Goal: Task Accomplishment & Management: Manage account settings

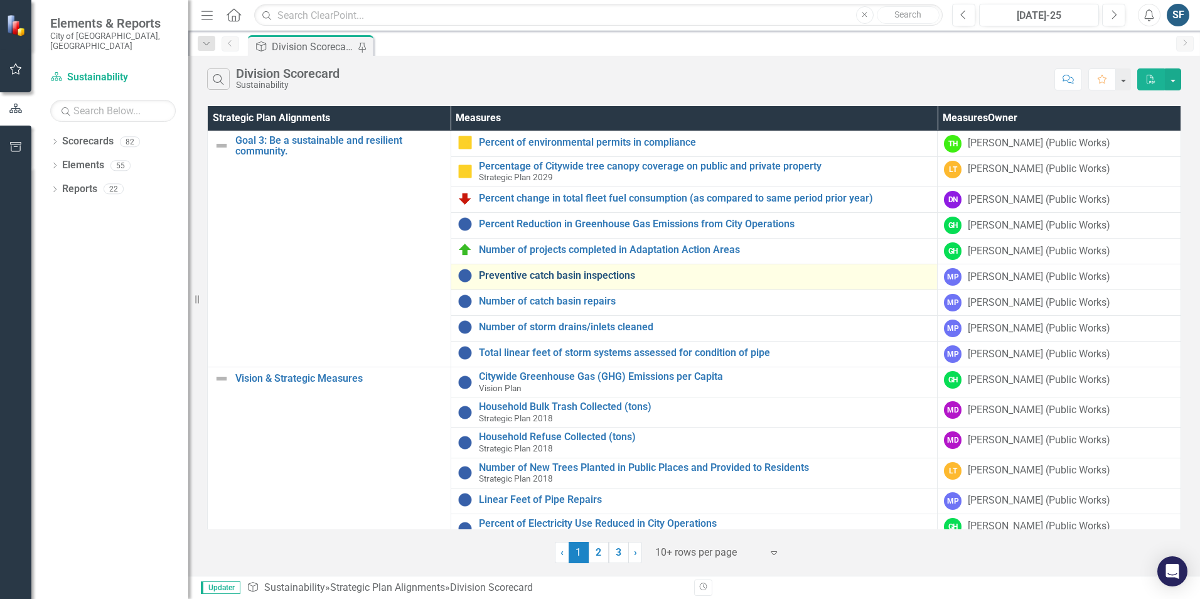
click at [598, 276] on link "Preventive catch basin inspections" at bounding box center [705, 275] width 453 height 11
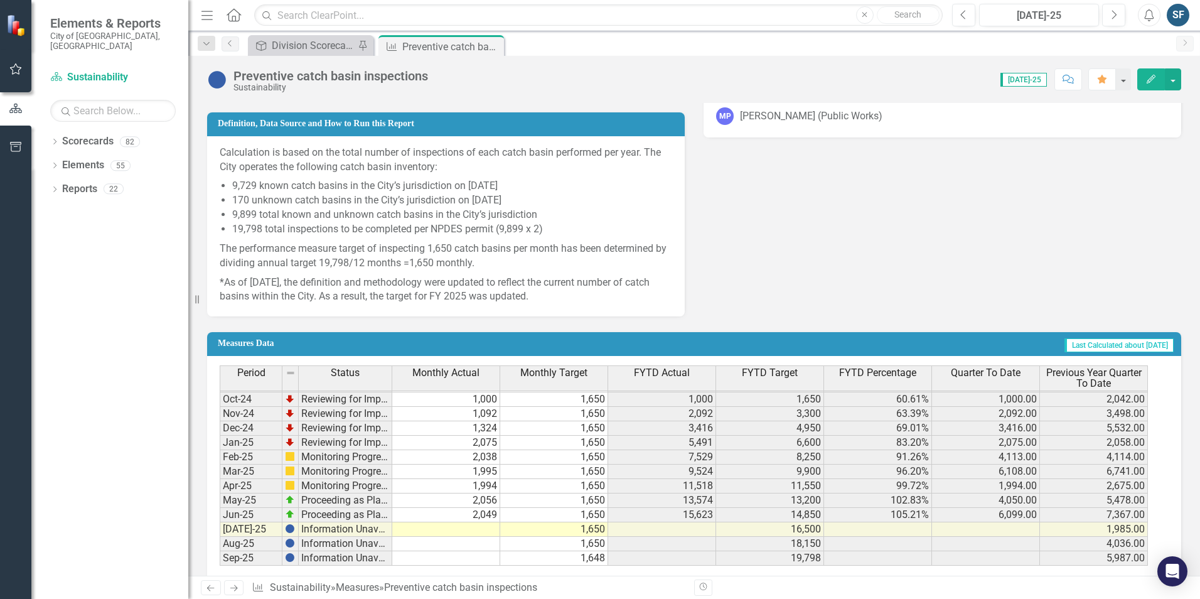
scroll to position [643, 0]
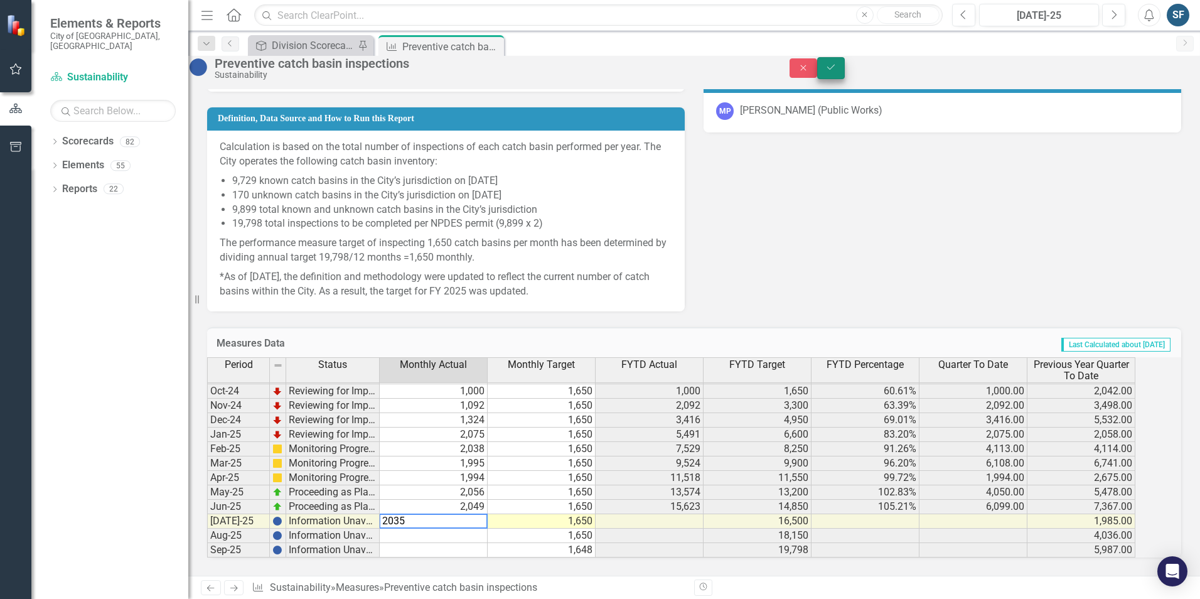
type textarea "2035"
click at [845, 79] on button "Save" at bounding box center [831, 68] width 28 height 22
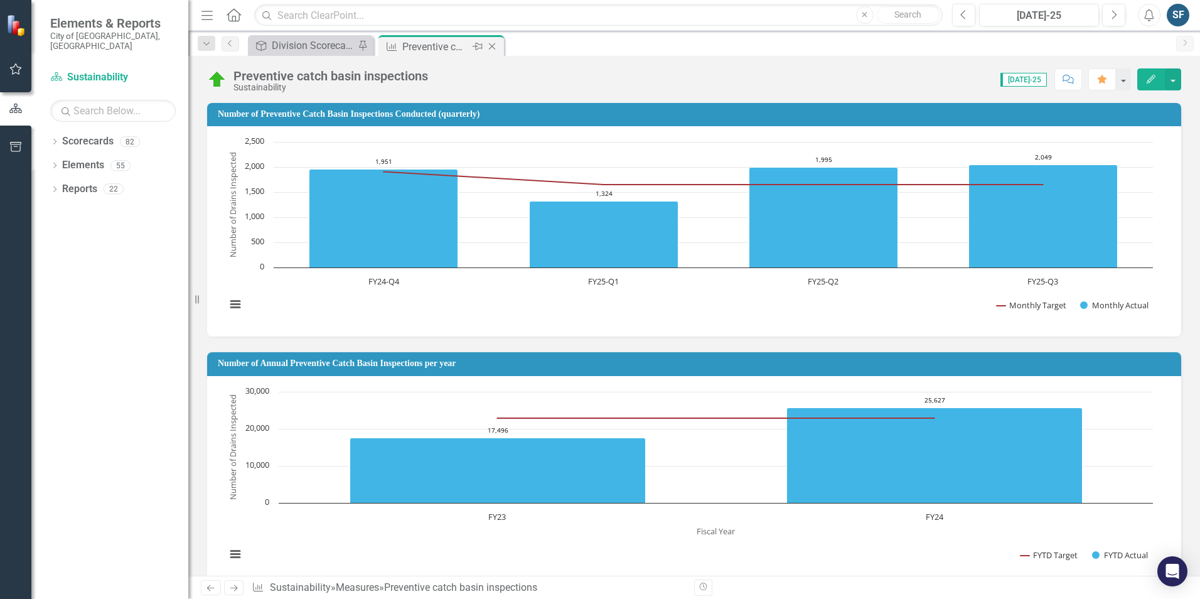
click at [493, 46] on icon "Close" at bounding box center [492, 46] width 13 height 10
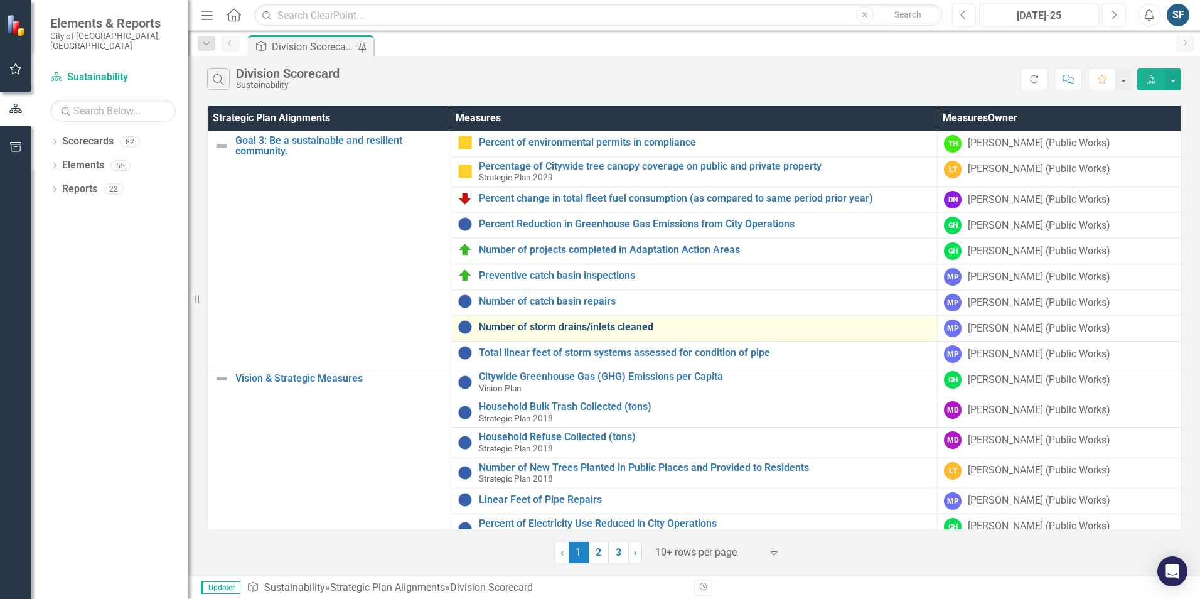
click at [603, 324] on link "Number of storm drains/inlets cleaned" at bounding box center [705, 326] width 453 height 11
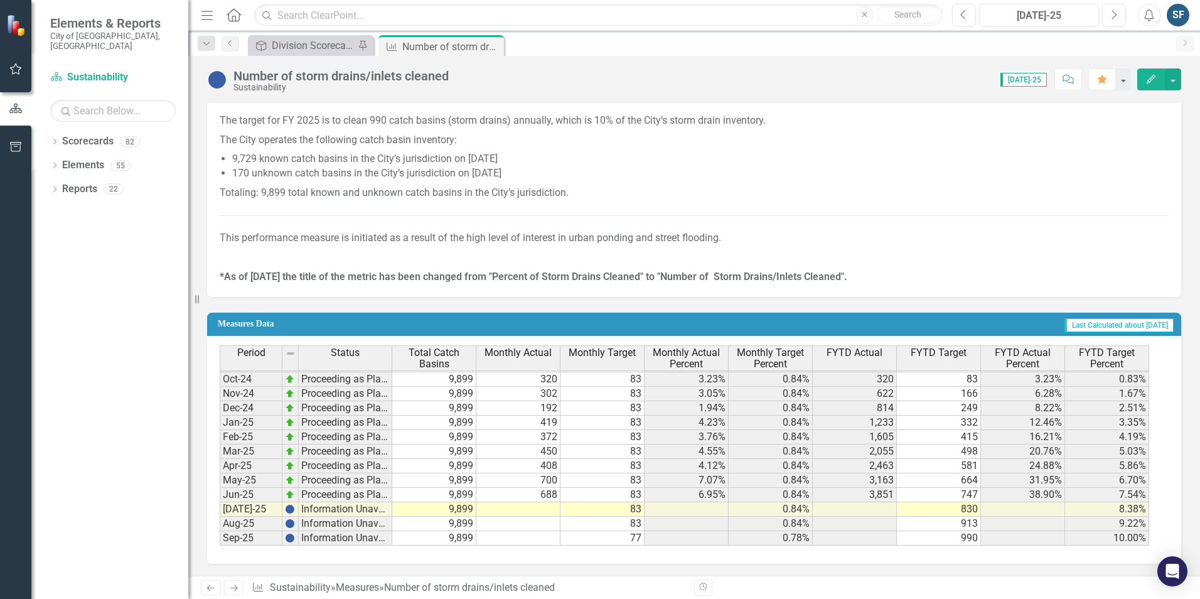
scroll to position [810, 0]
click at [530, 511] on td at bounding box center [518, 509] width 84 height 14
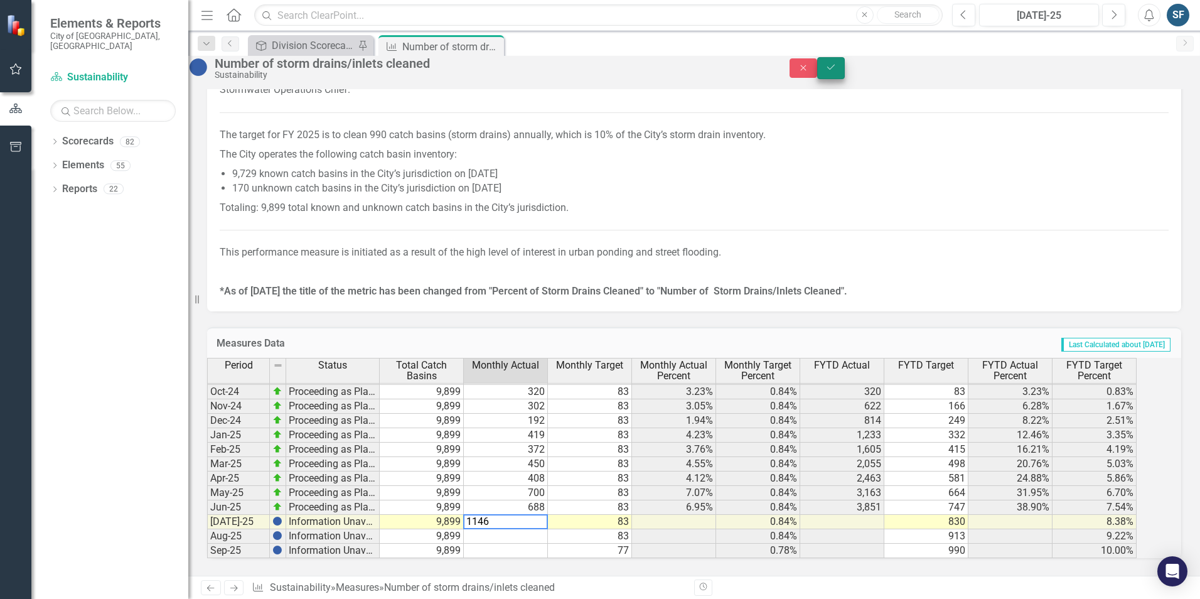
type textarea "1146"
click at [837, 69] on icon "Save" at bounding box center [830, 67] width 11 height 9
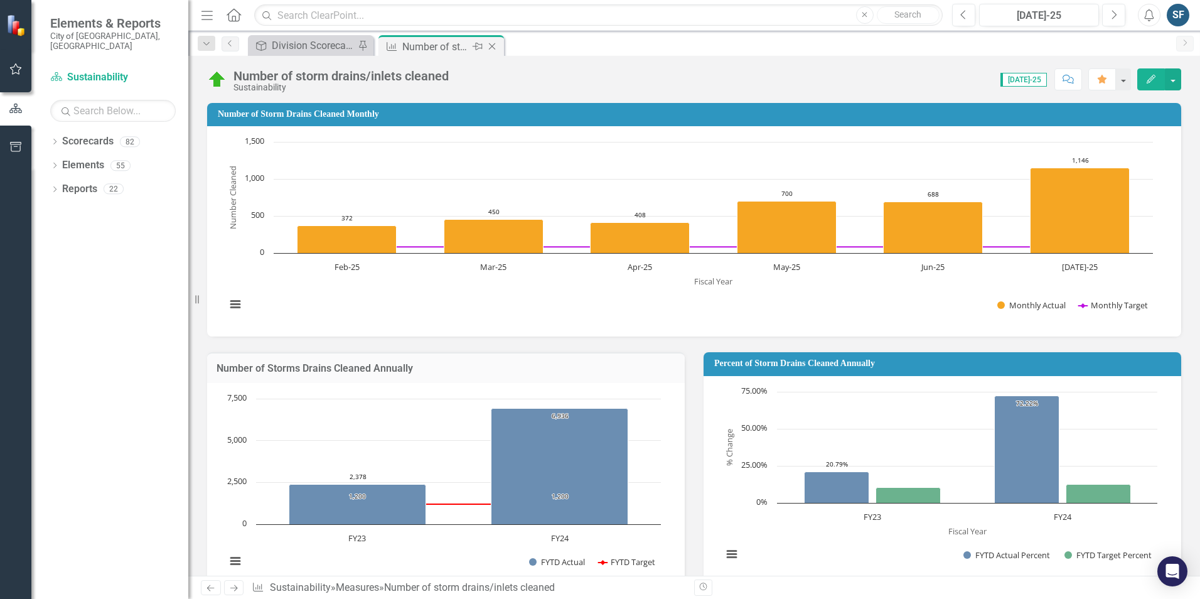
click at [496, 48] on icon "Close" at bounding box center [492, 46] width 13 height 10
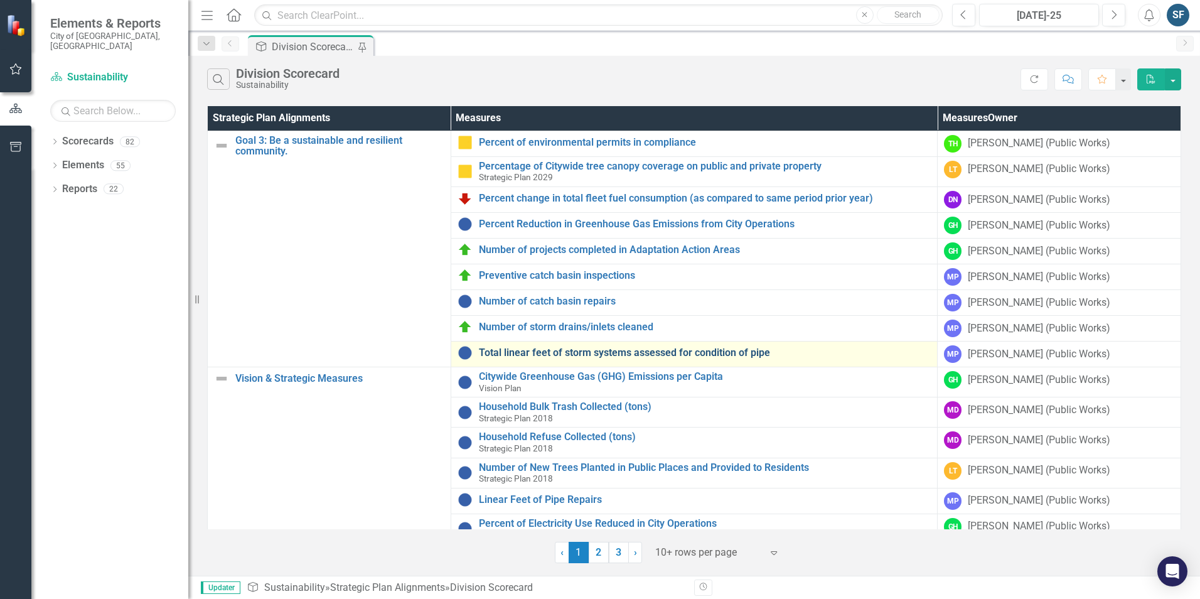
click at [621, 355] on link "Total linear feet of storm systems assessed for condition of pipe" at bounding box center [705, 352] width 453 height 11
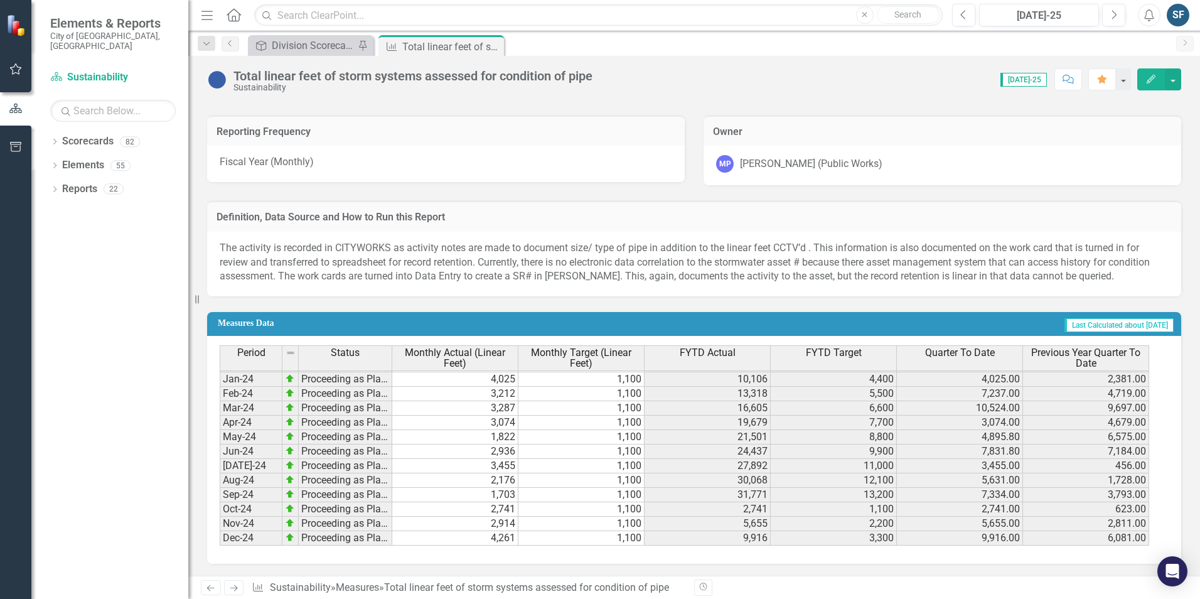
scroll to position [346, 0]
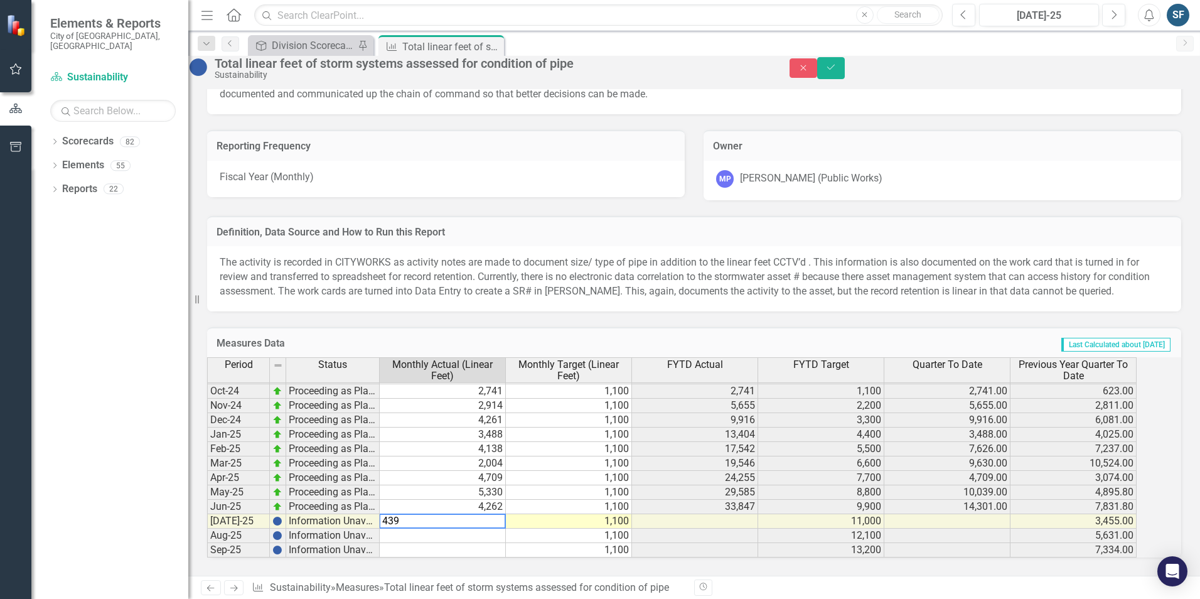
type textarea "4395"
click at [837, 72] on icon "Save" at bounding box center [830, 67] width 11 height 9
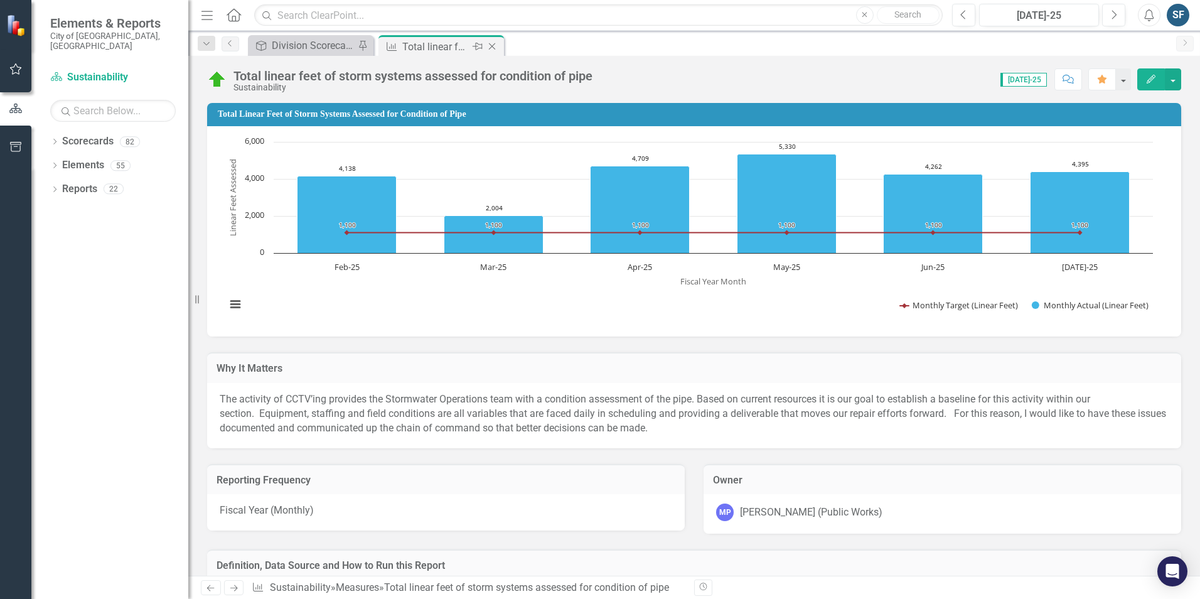
click at [493, 48] on icon "Close" at bounding box center [492, 46] width 13 height 10
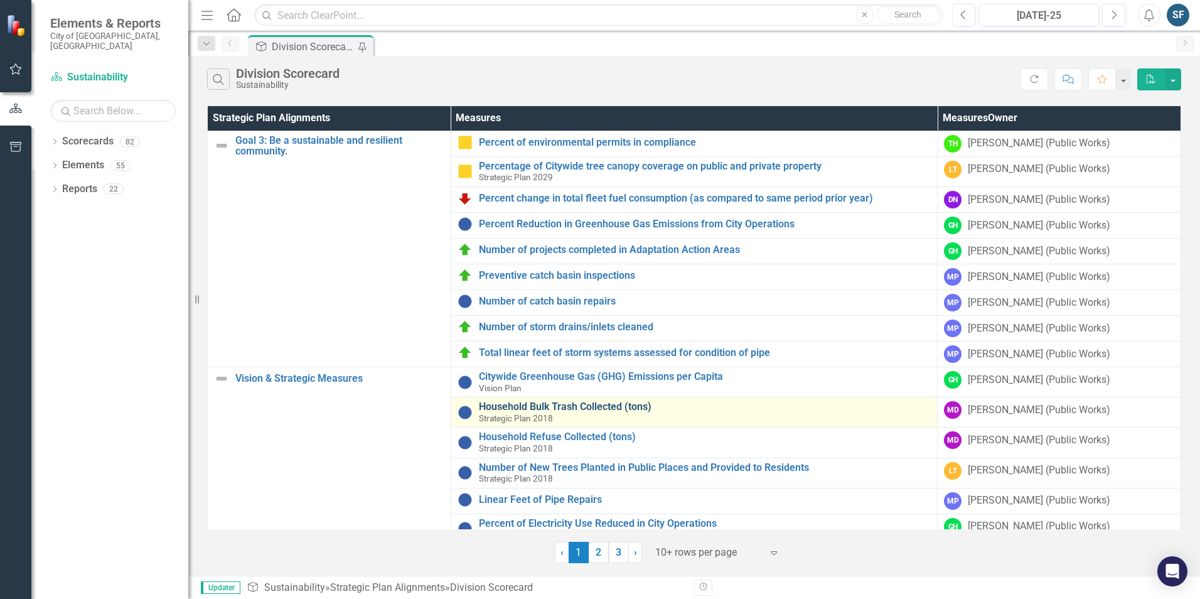
click at [609, 409] on link "Household Bulk Trash Collected (tons)" at bounding box center [705, 406] width 453 height 11
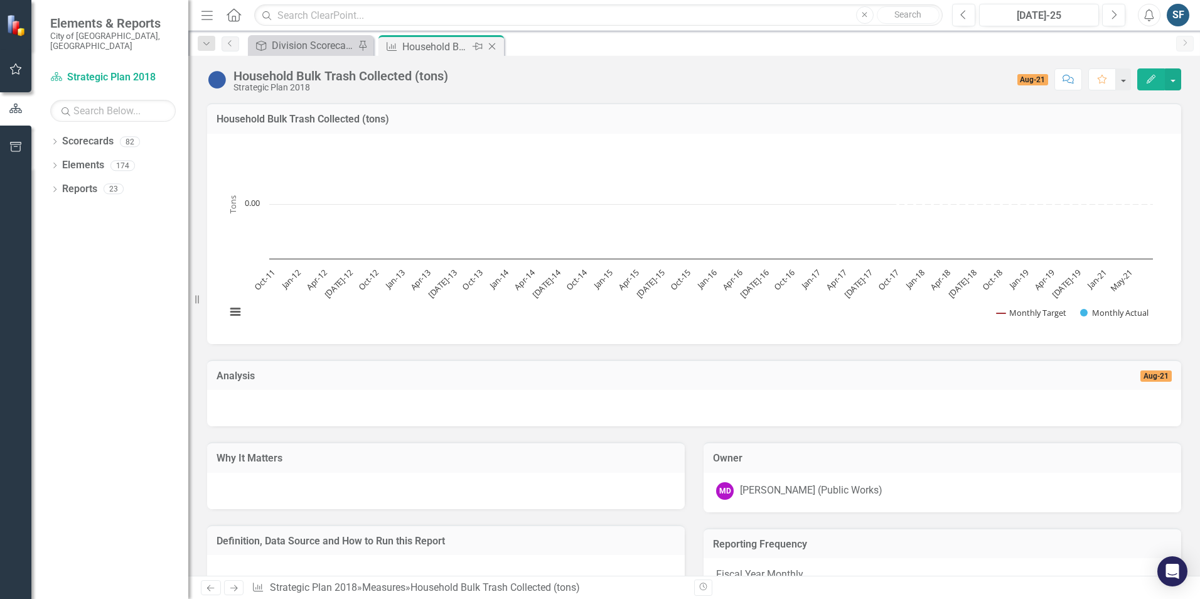
click at [493, 49] on icon "Close" at bounding box center [492, 46] width 13 height 10
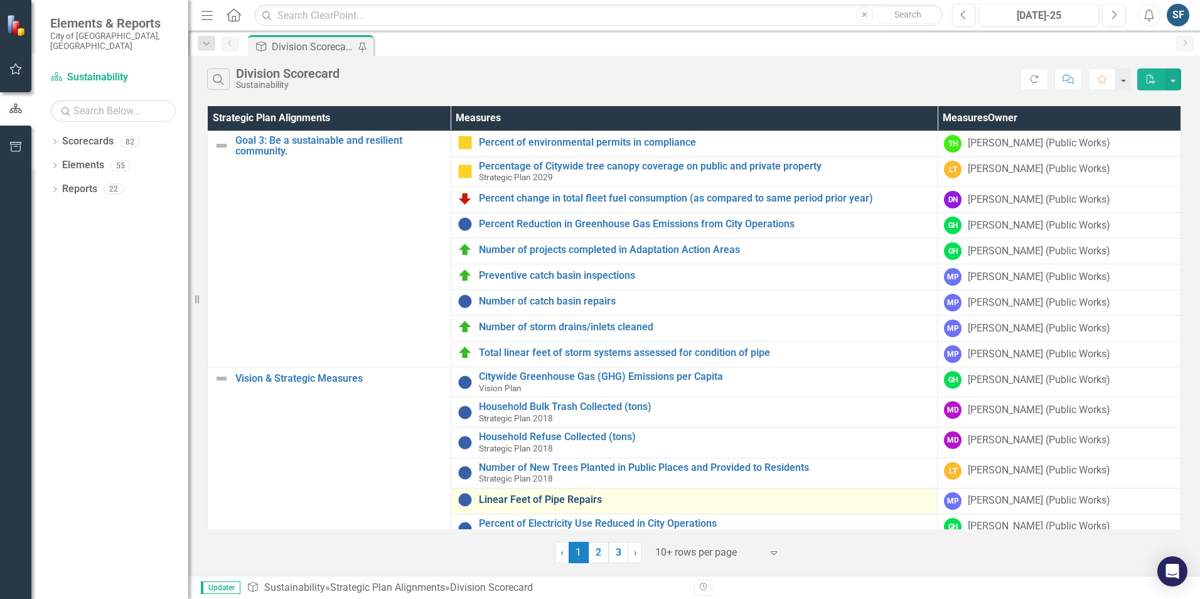
click at [582, 503] on link "Linear Feet of Pipe Repairs" at bounding box center [705, 499] width 453 height 11
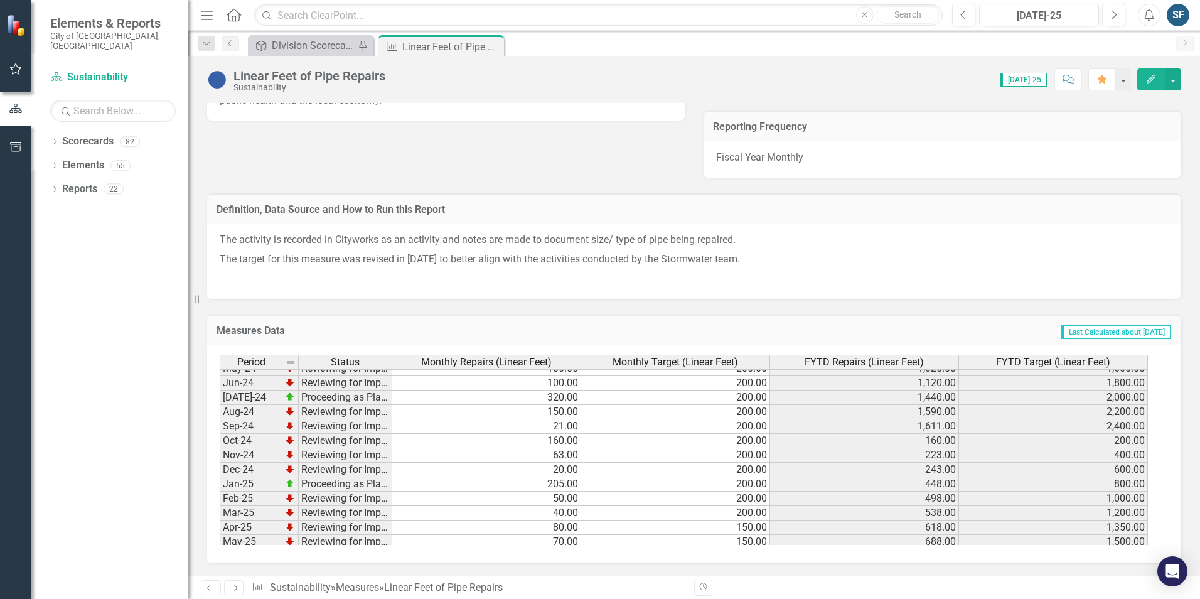
scroll to position [346, 0]
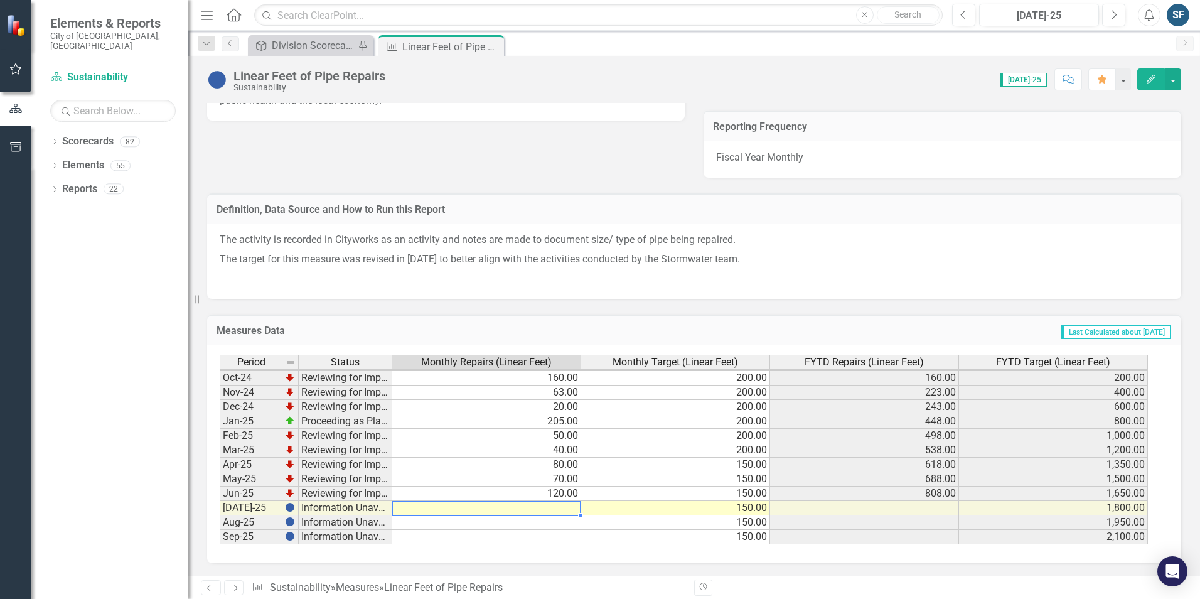
click at [561, 510] on tbody "Aug-23 Reviewing for Improvement 160.00 200.00 1,310.00 2,200.00 Sep-23 Reviewi…" at bounding box center [684, 356] width 928 height 376
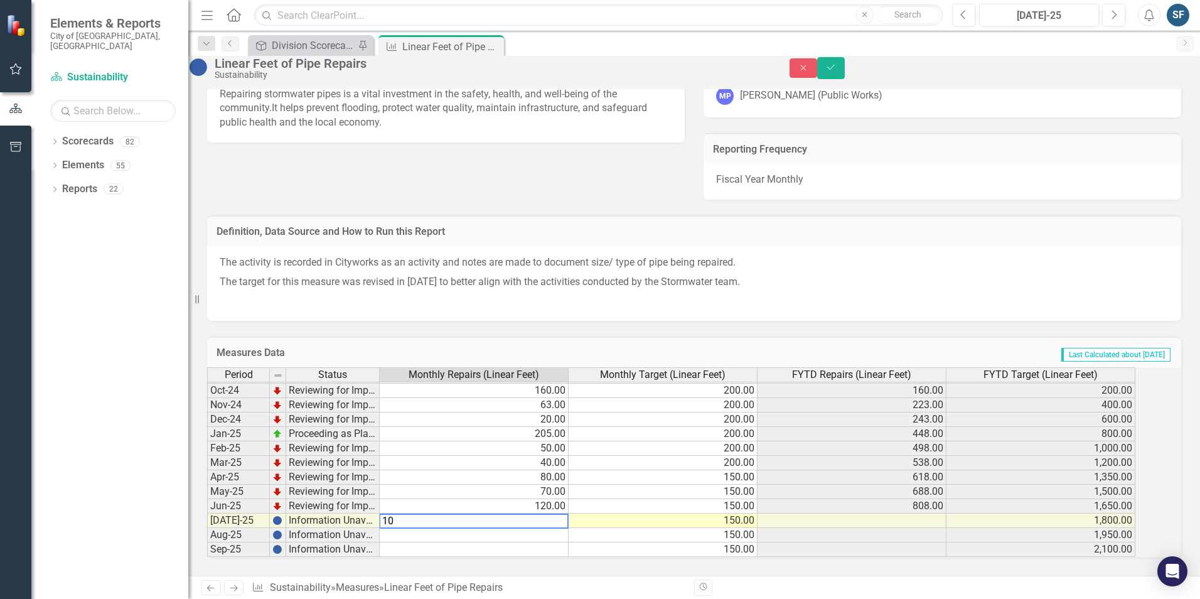
type textarea "100"
click at [837, 72] on icon "Save" at bounding box center [830, 67] width 11 height 9
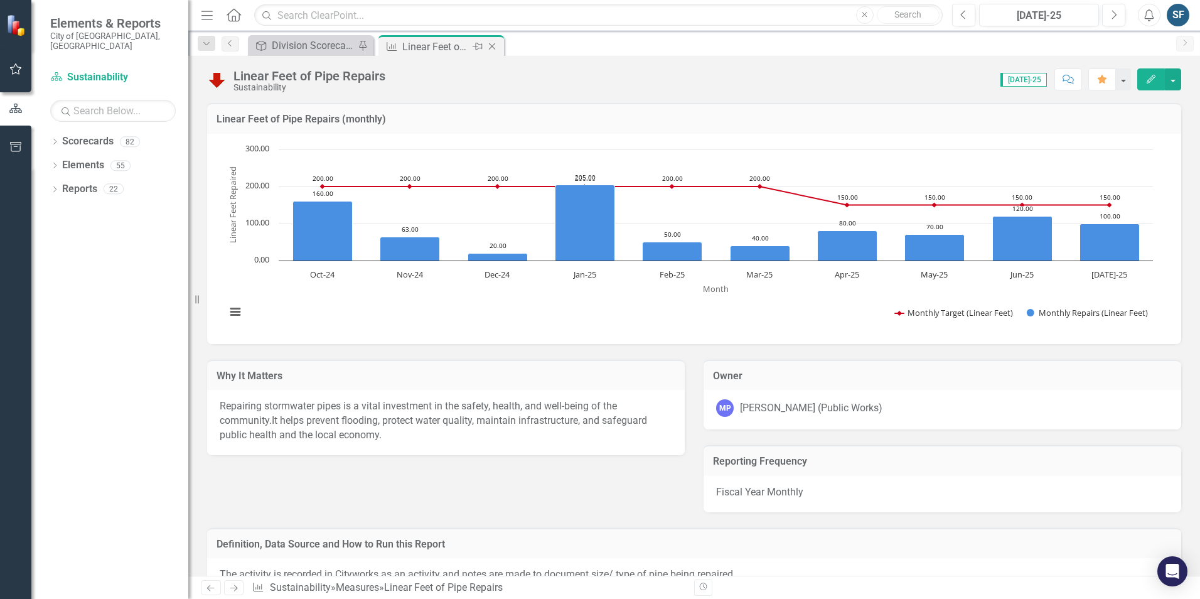
click at [495, 46] on icon "Close" at bounding box center [492, 46] width 13 height 10
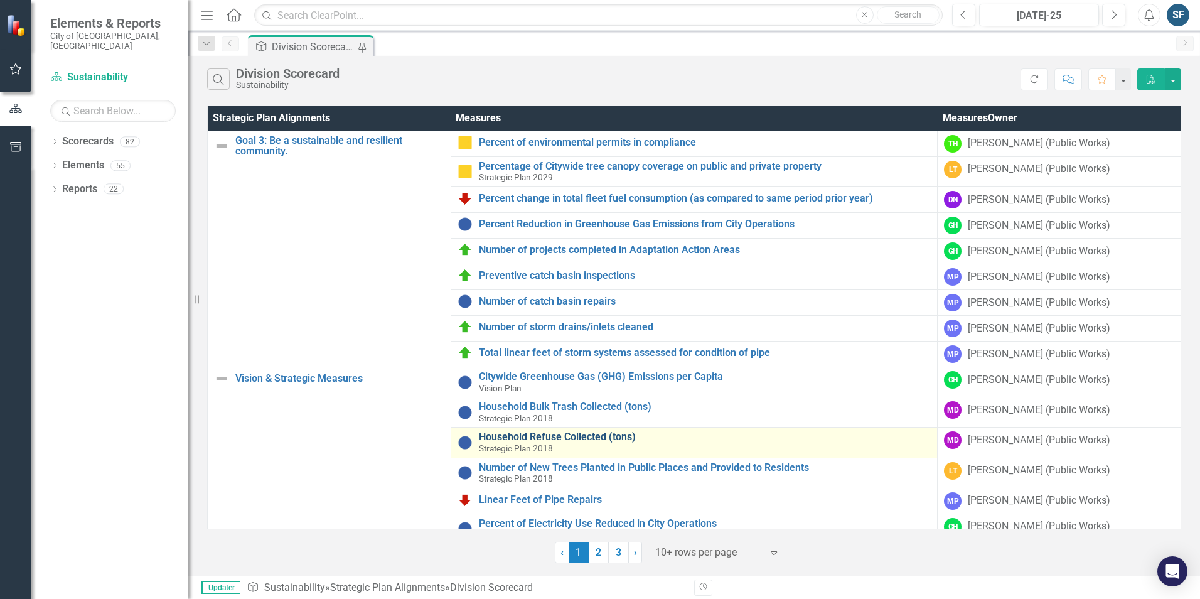
click at [593, 434] on link "Household Refuse Collected (tons)" at bounding box center [705, 436] width 453 height 11
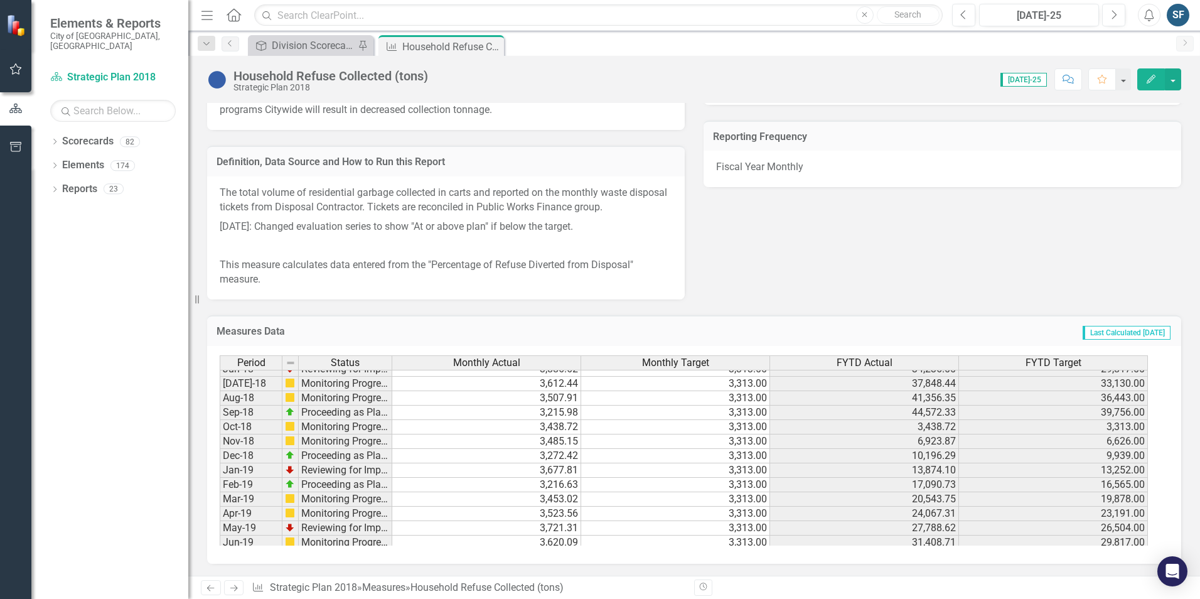
scroll to position [126, 0]
click at [501, 48] on div "Measures Household Refuse Collected (tons) Pin Close" at bounding box center [441, 45] width 126 height 21
click at [488, 48] on icon "Close" at bounding box center [492, 46] width 13 height 10
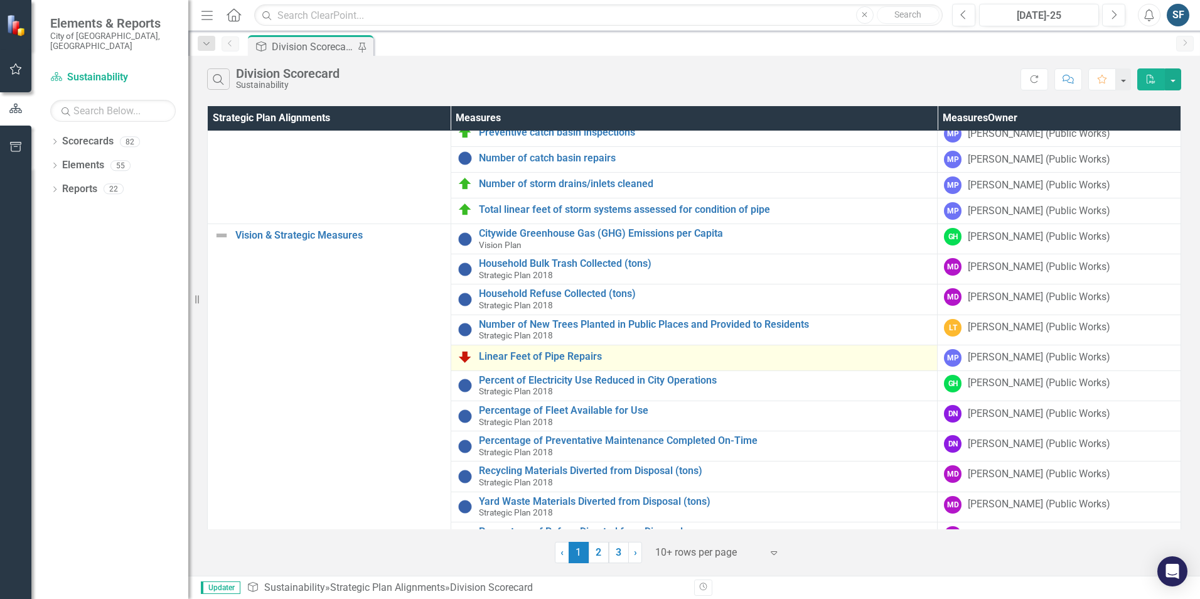
scroll to position [166, 0]
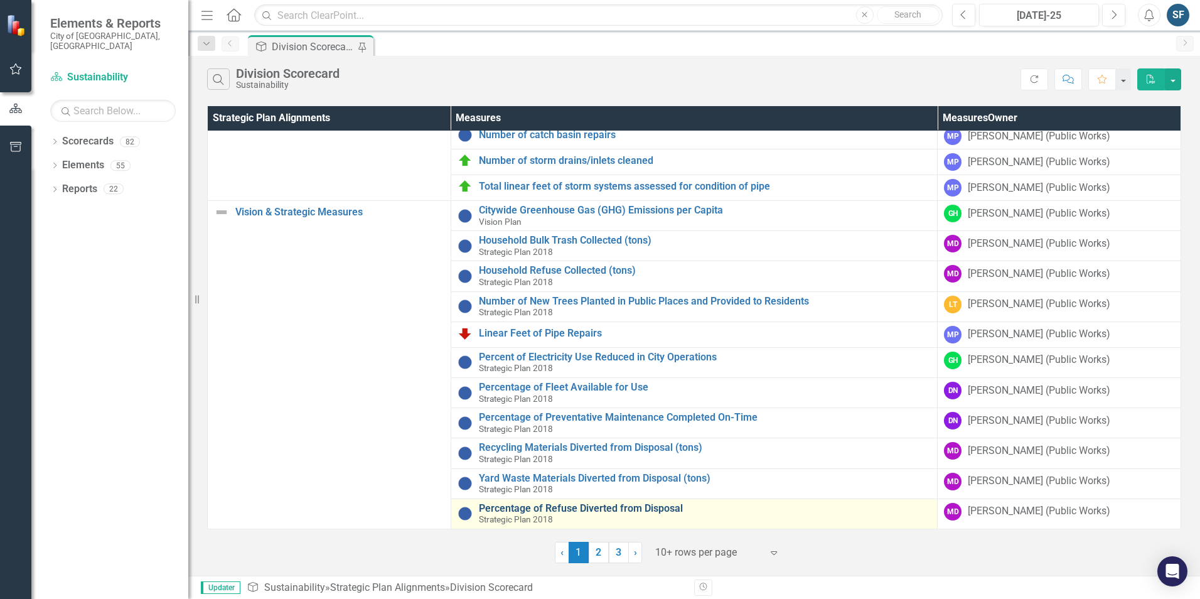
click at [615, 508] on link "Percentage of Refuse Diverted from Disposal" at bounding box center [705, 508] width 453 height 11
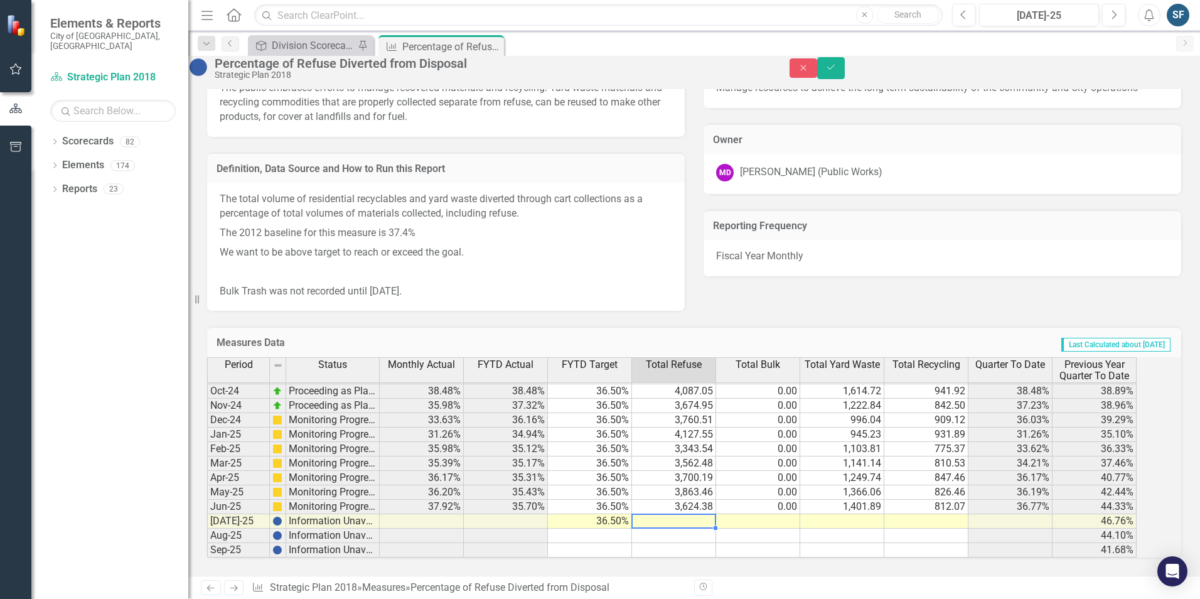
click at [703, 514] on td at bounding box center [674, 521] width 84 height 14
click at [207, 500] on div "Period Status Monthly Actual FYTD Actual FYTD Target Total Refuse Total Bulk To…" at bounding box center [207, 363] width 0 height 387
click at [207, 515] on div "Period Status Monthly Actual FYTD Actual FYTD Target Total Refuse Total Bulk To…" at bounding box center [207, 363] width 0 height 387
click at [942, 514] on td at bounding box center [926, 521] width 84 height 14
type textarea "836.13"
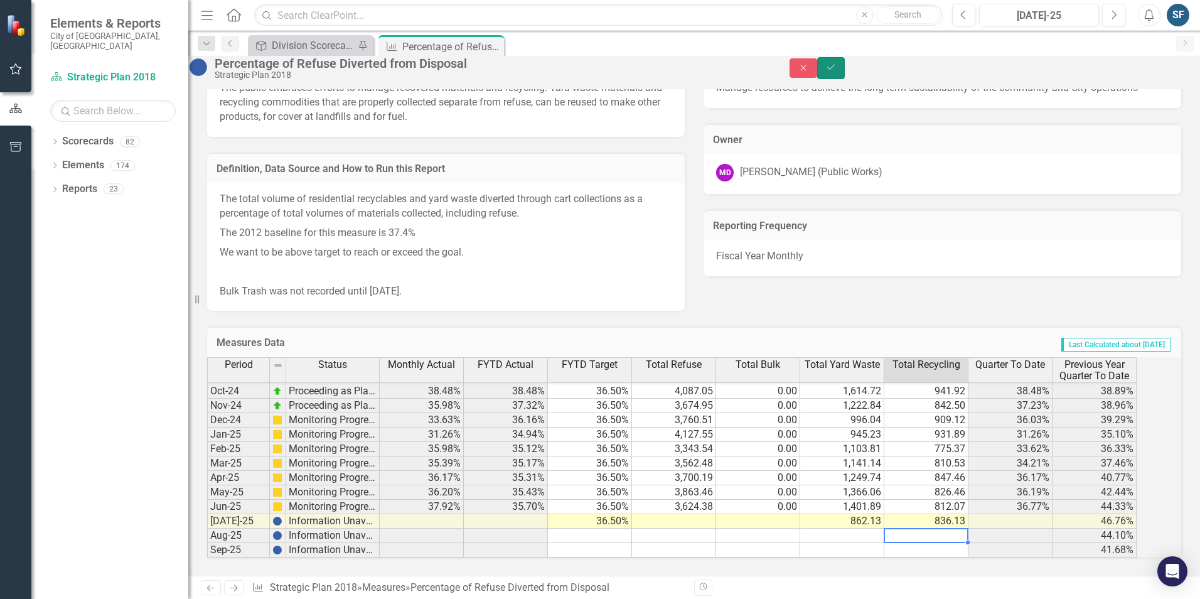
click at [837, 72] on icon "Save" at bounding box center [830, 67] width 11 height 9
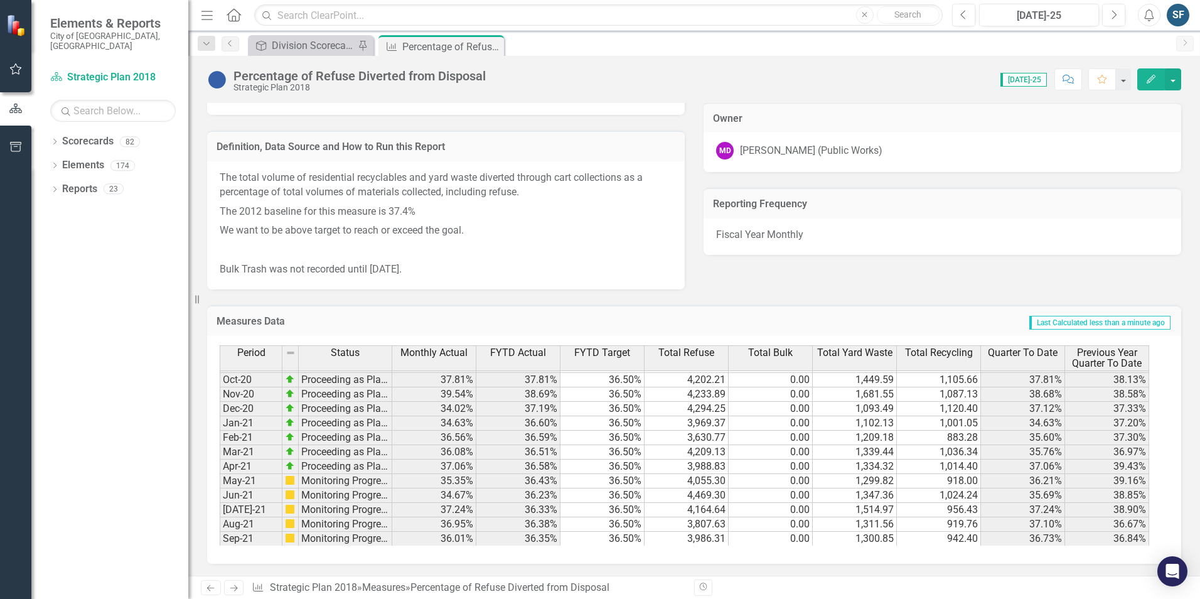
scroll to position [660, 0]
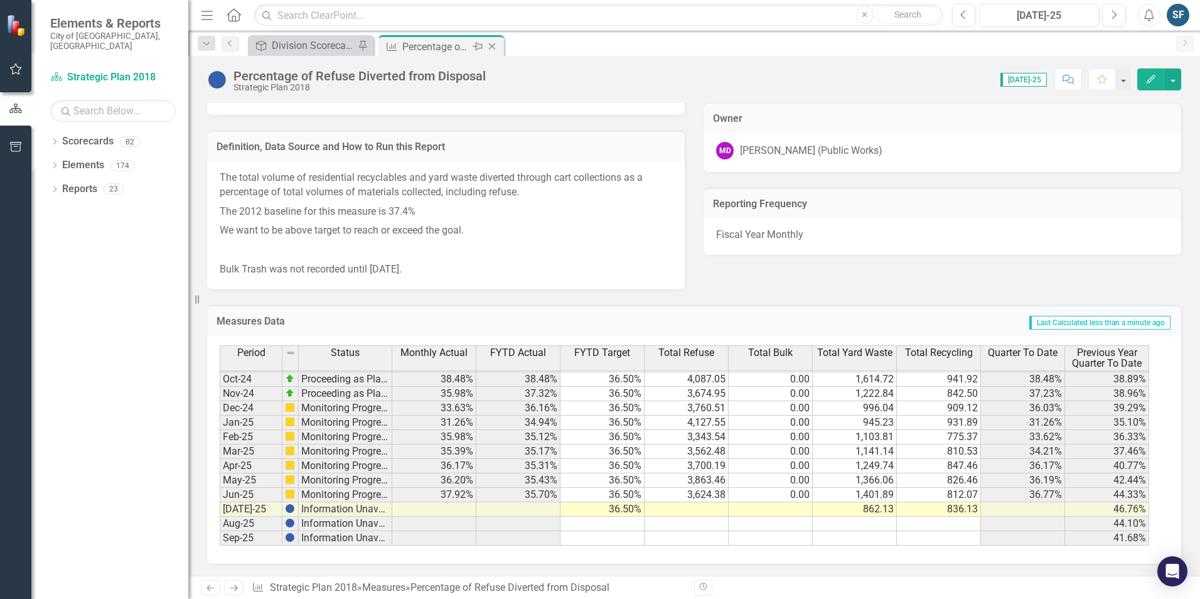
click at [490, 48] on icon "Close" at bounding box center [492, 46] width 13 height 10
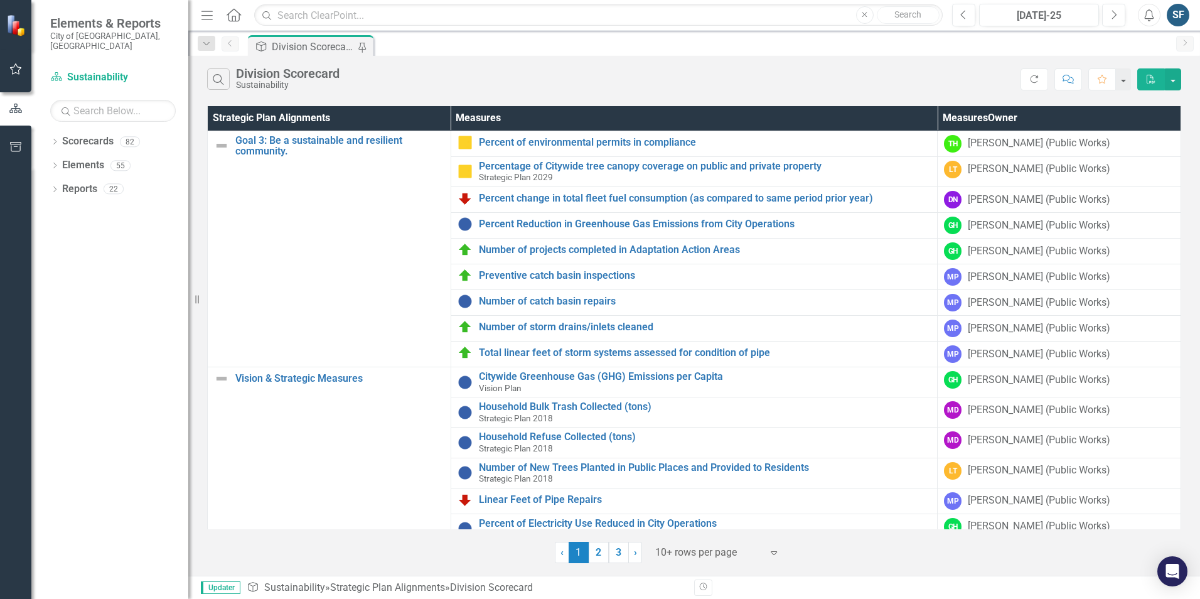
click at [338, 43] on div "Division Scorecard" at bounding box center [313, 47] width 83 height 16
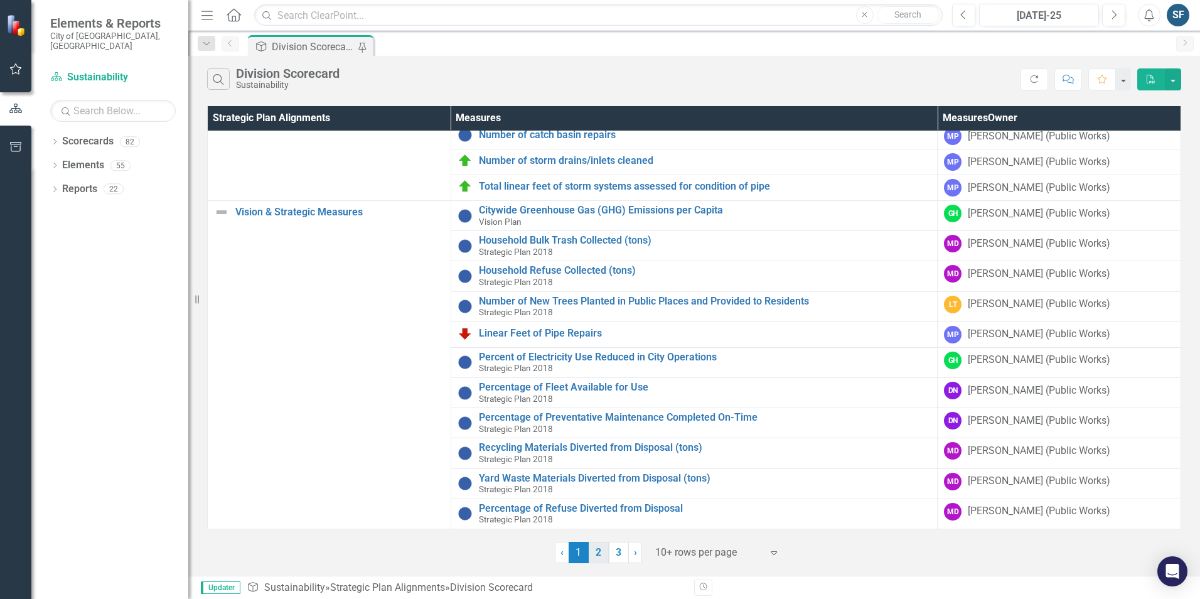
click at [600, 554] on link "2" at bounding box center [599, 552] width 20 height 21
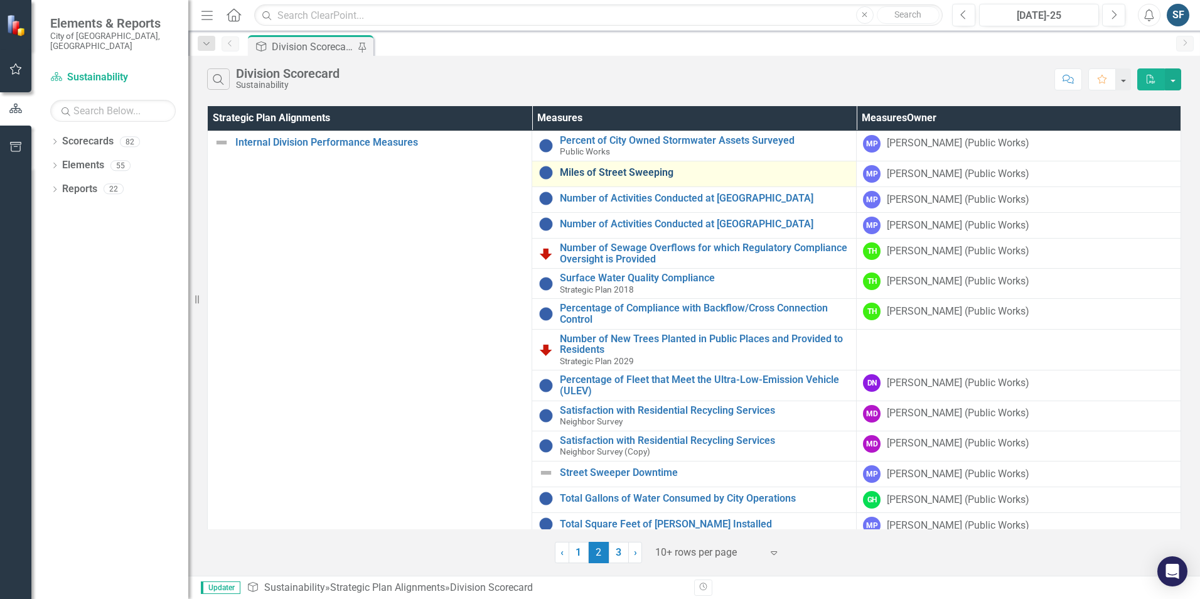
click at [560, 173] on link "Miles of Street Sweeping" at bounding box center [705, 172] width 290 height 11
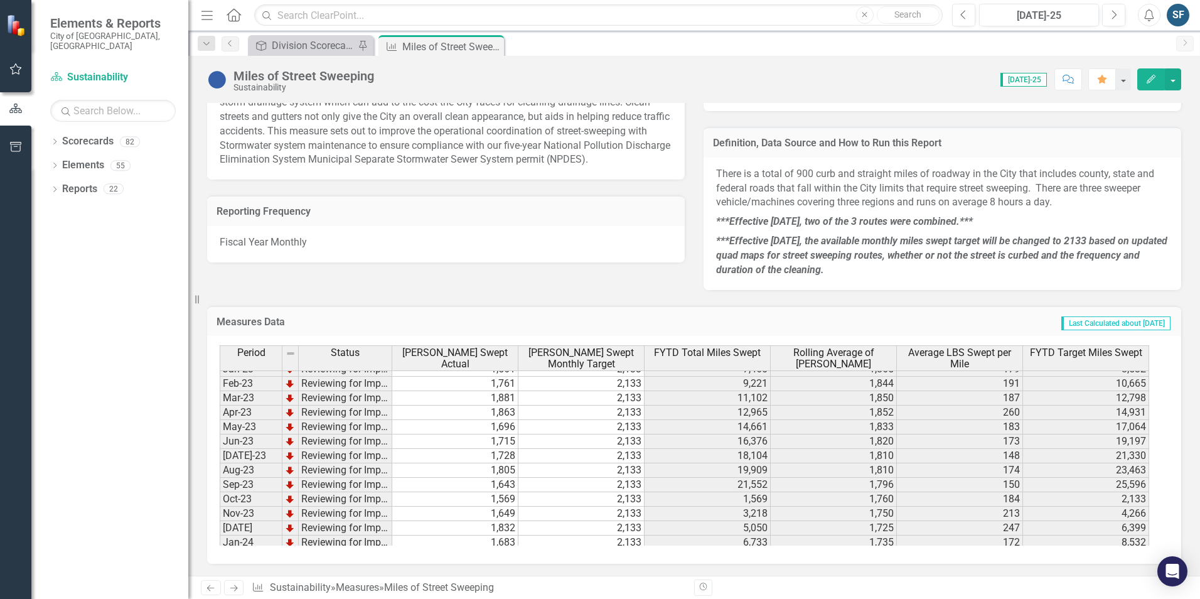
scroll to position [63, 0]
click at [578, 489] on td "2,133" at bounding box center [581, 489] width 126 height 14
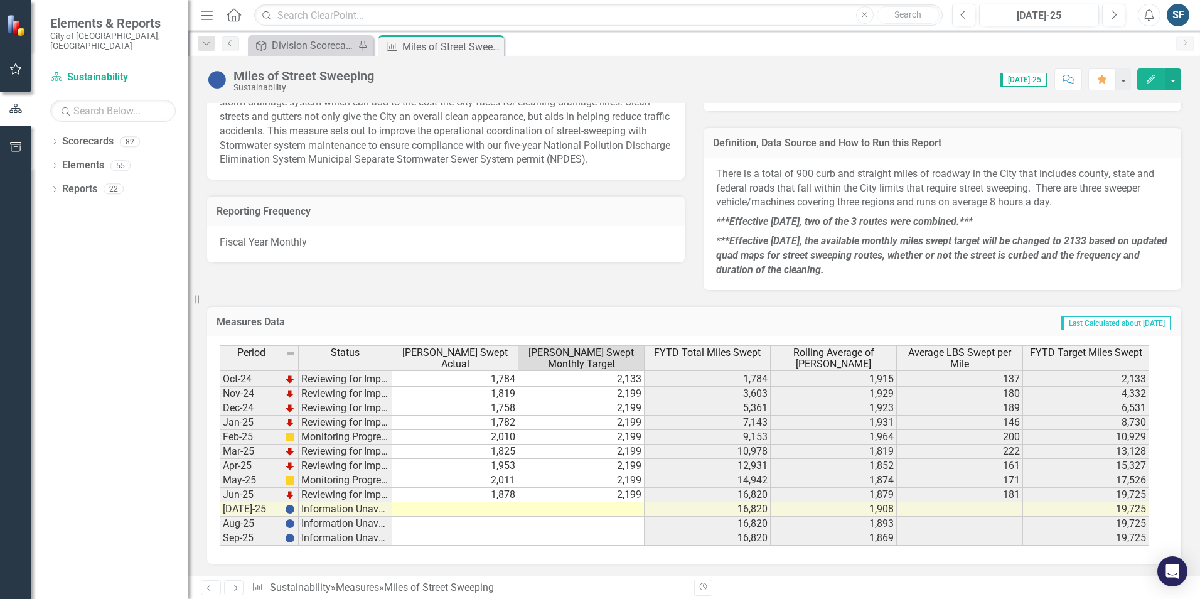
click at [495, 511] on td at bounding box center [455, 509] width 126 height 14
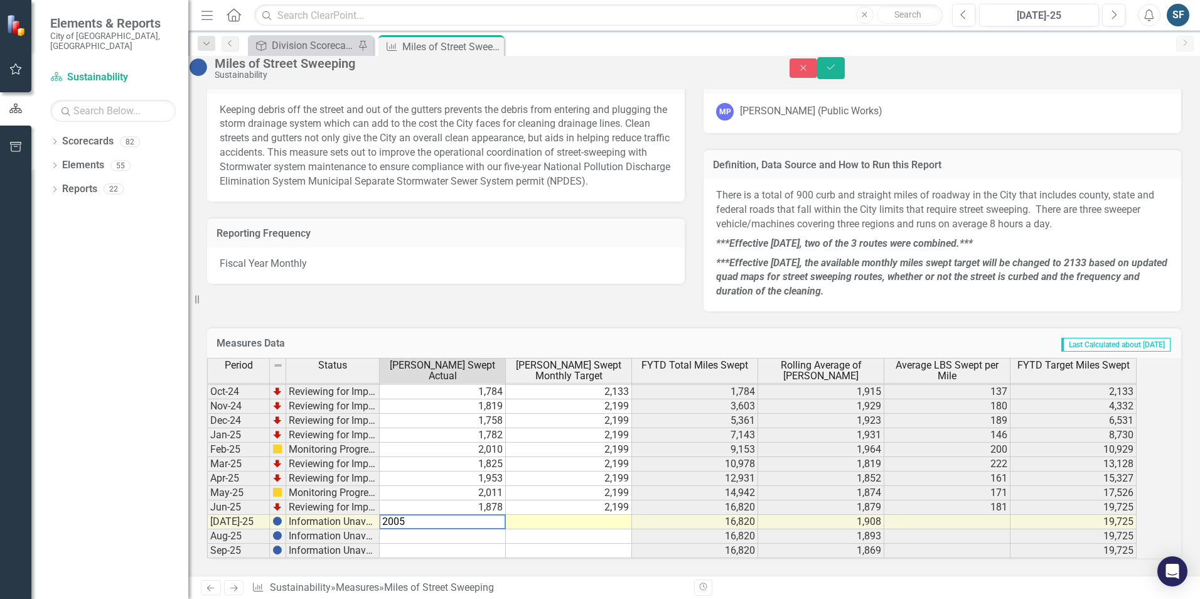
click at [615, 515] on td at bounding box center [569, 522] width 126 height 14
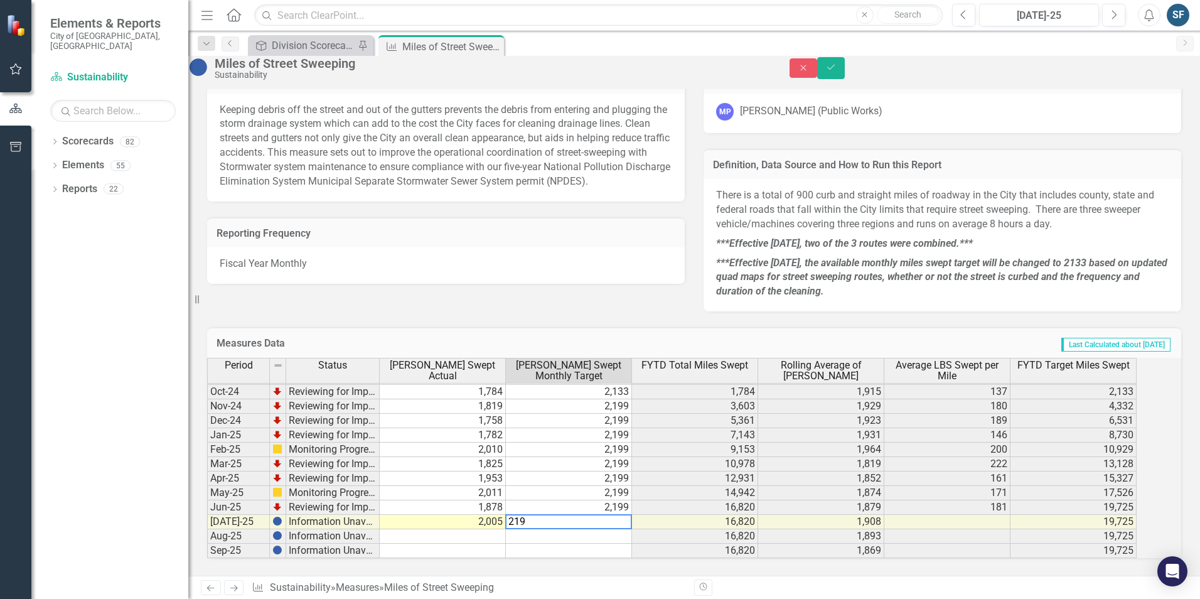
type textarea "2199"
click at [837, 72] on icon "Save" at bounding box center [830, 67] width 11 height 9
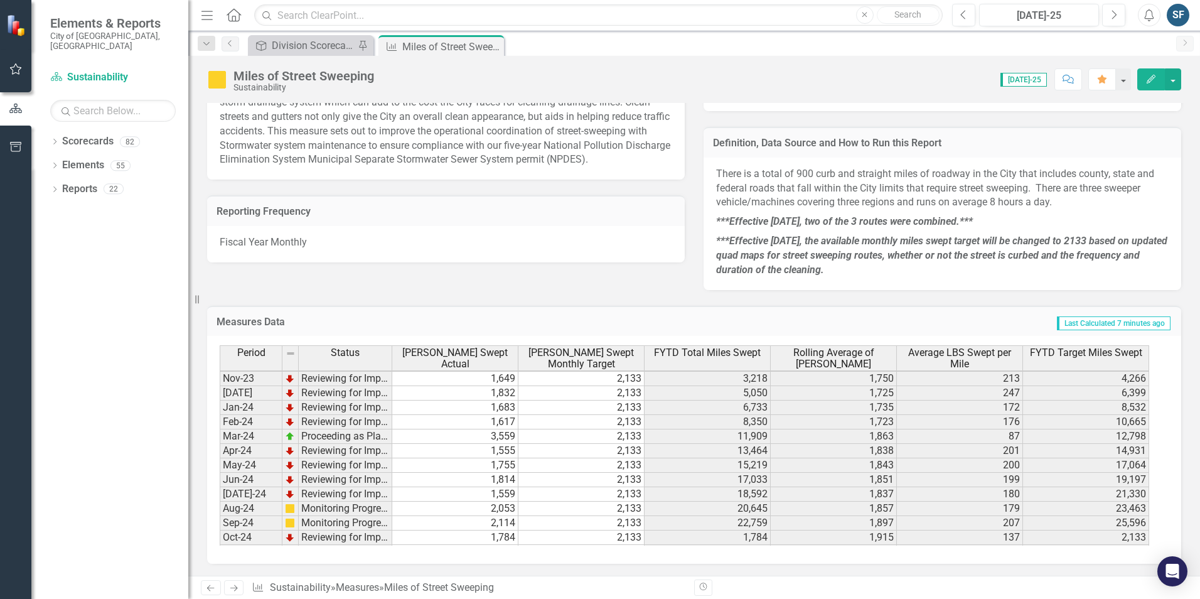
scroll to position [346, 0]
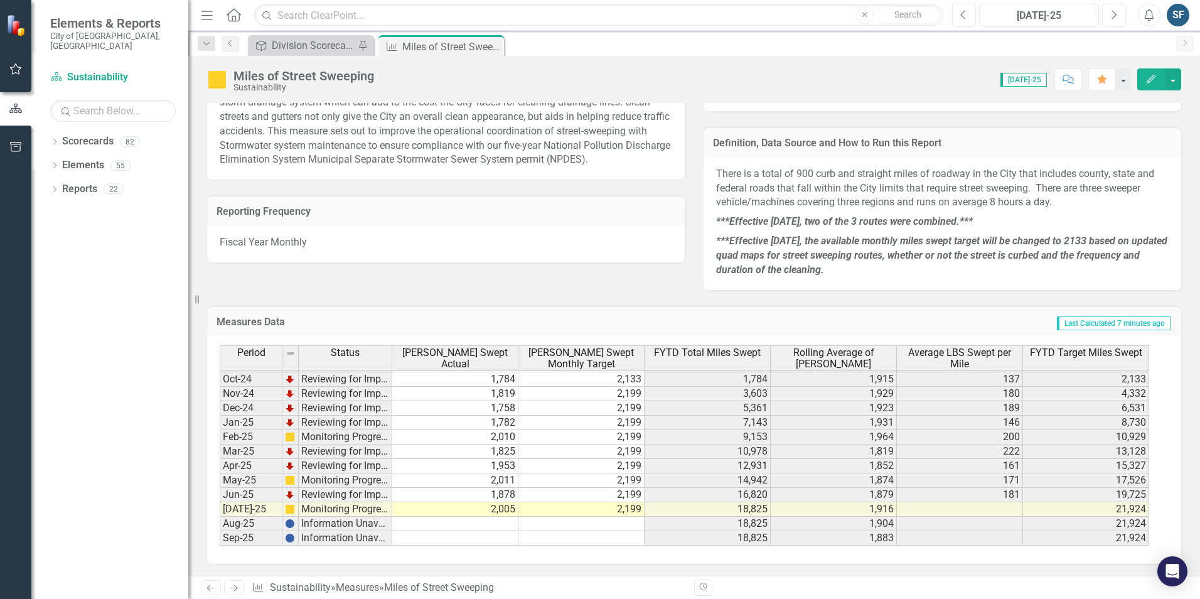
drag, startPoint x: 497, startPoint y: 45, endPoint x: 465, endPoint y: 44, distance: 32.0
click at [0, 0] on icon "Close" at bounding box center [0, 0] width 0 height 0
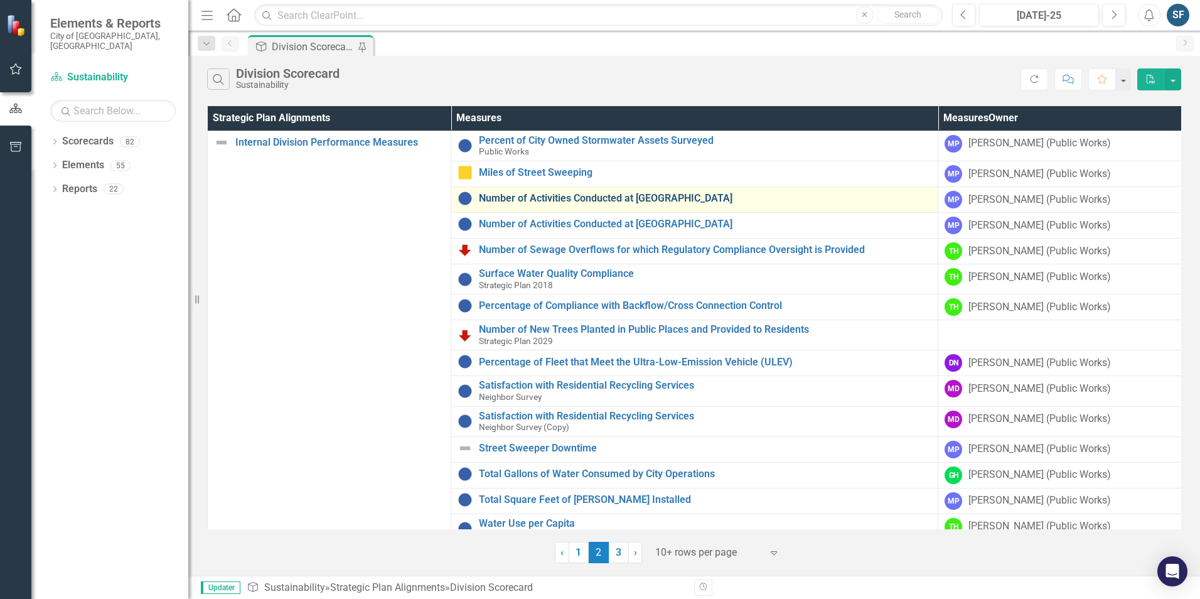
click at [583, 196] on link "Number of Activities Conducted at [GEOGRAPHIC_DATA]" at bounding box center [705, 198] width 453 height 11
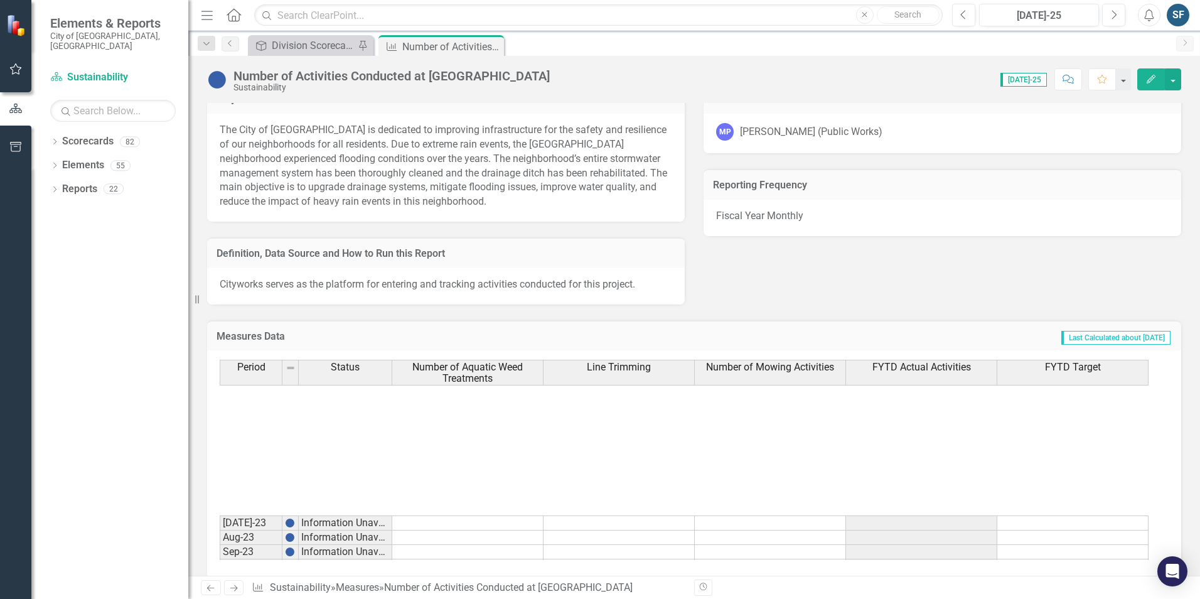
scroll to position [346, 0]
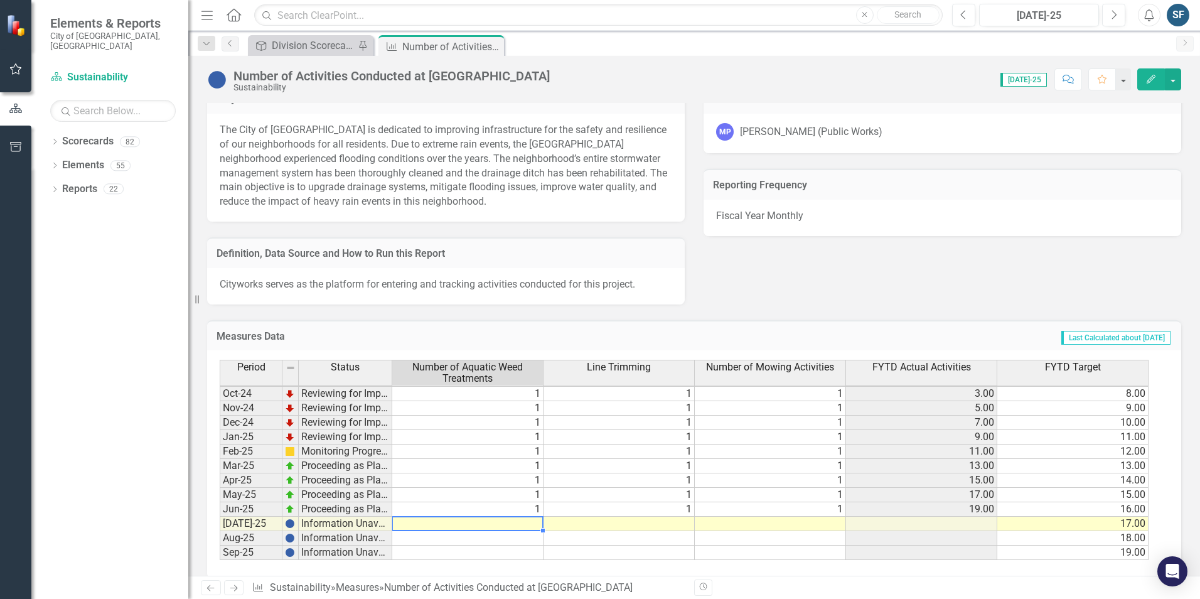
click at [530, 512] on tbody "Sep-23 Information Unavailable Oct-23 Information Unavailable Nov-23 Informatio…" at bounding box center [684, 379] width 929 height 362
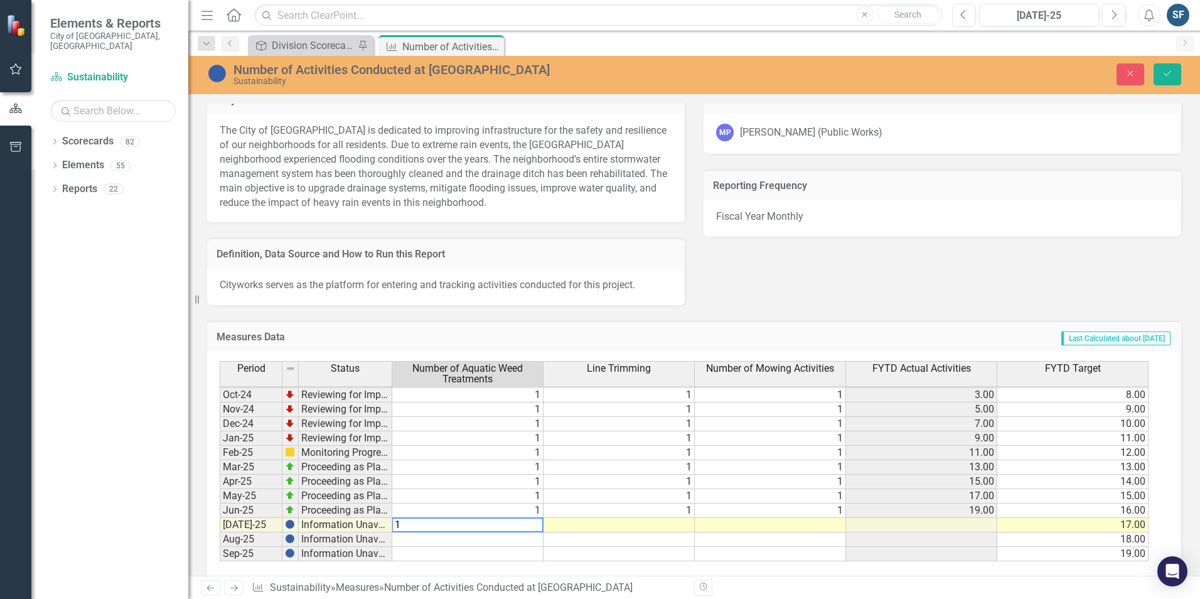
type textarea "1"
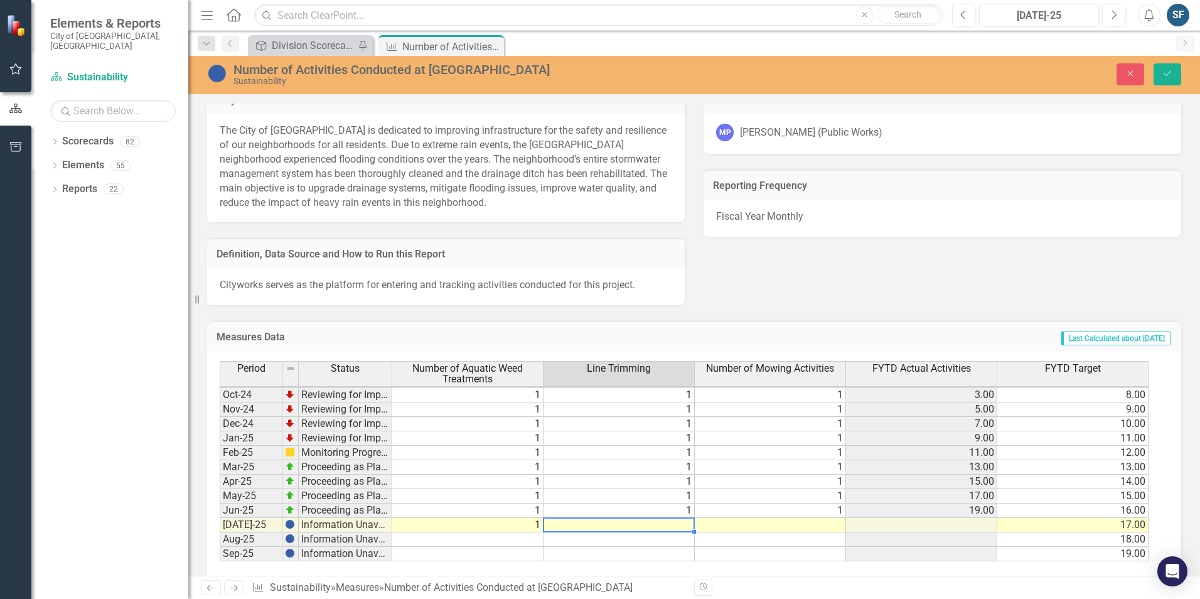
click at [665, 518] on td at bounding box center [619, 525] width 151 height 14
type textarea "1"
click at [819, 518] on td at bounding box center [770, 525] width 151 height 14
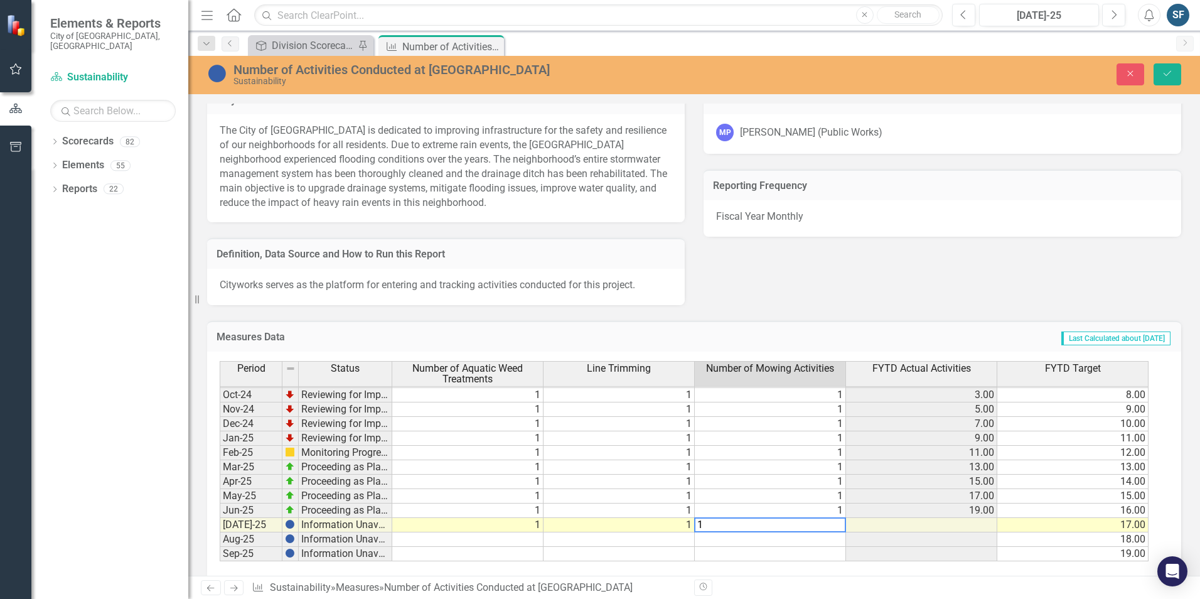
type textarea "1"
click at [1184, 69] on div "Close Save" at bounding box center [989, 74] width 403 height 22
click at [1181, 68] on div "Close Save" at bounding box center [989, 74] width 403 height 22
click at [1174, 70] on button "Save" at bounding box center [1168, 74] width 28 height 22
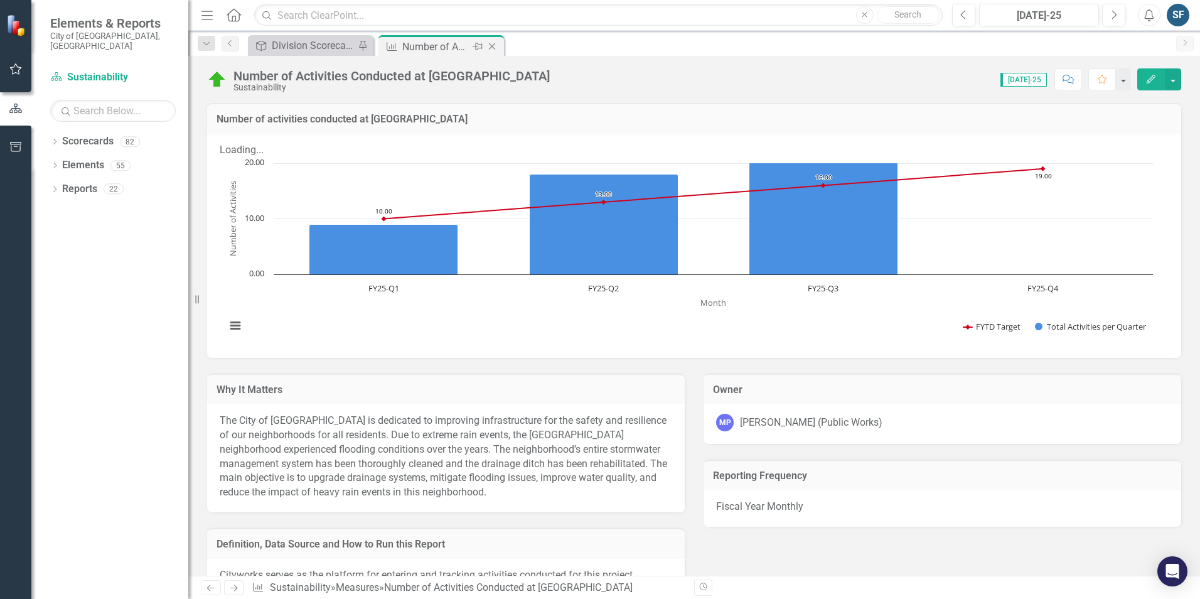
click at [493, 46] on icon "Close" at bounding box center [492, 46] width 13 height 10
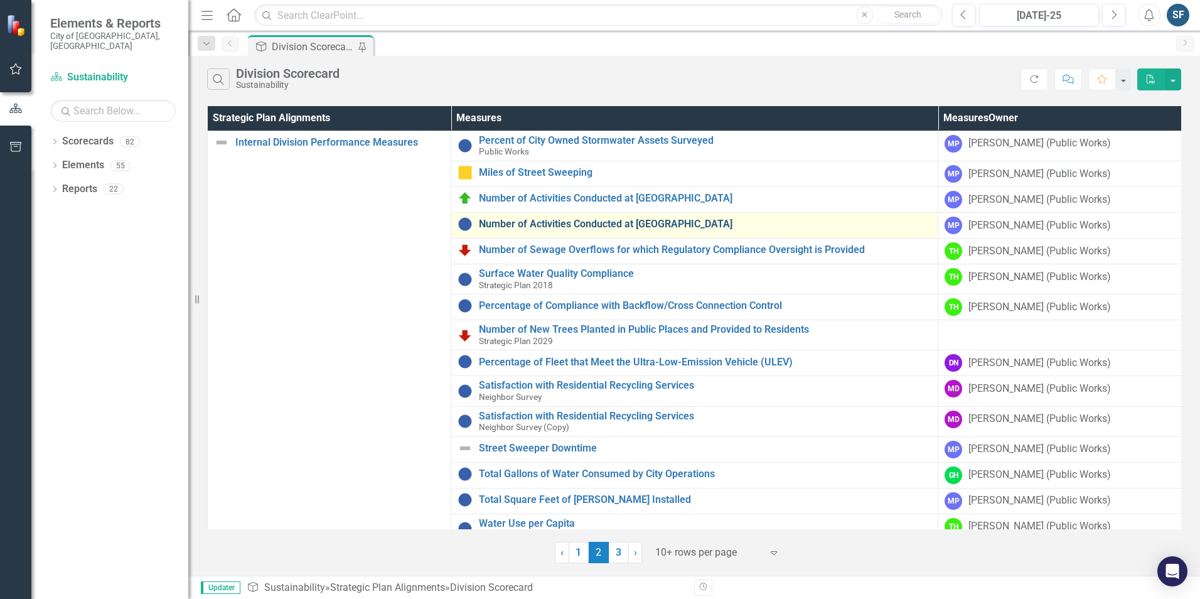
click at [622, 228] on link "Number of Activities Conducted at [GEOGRAPHIC_DATA]" at bounding box center [705, 223] width 453 height 11
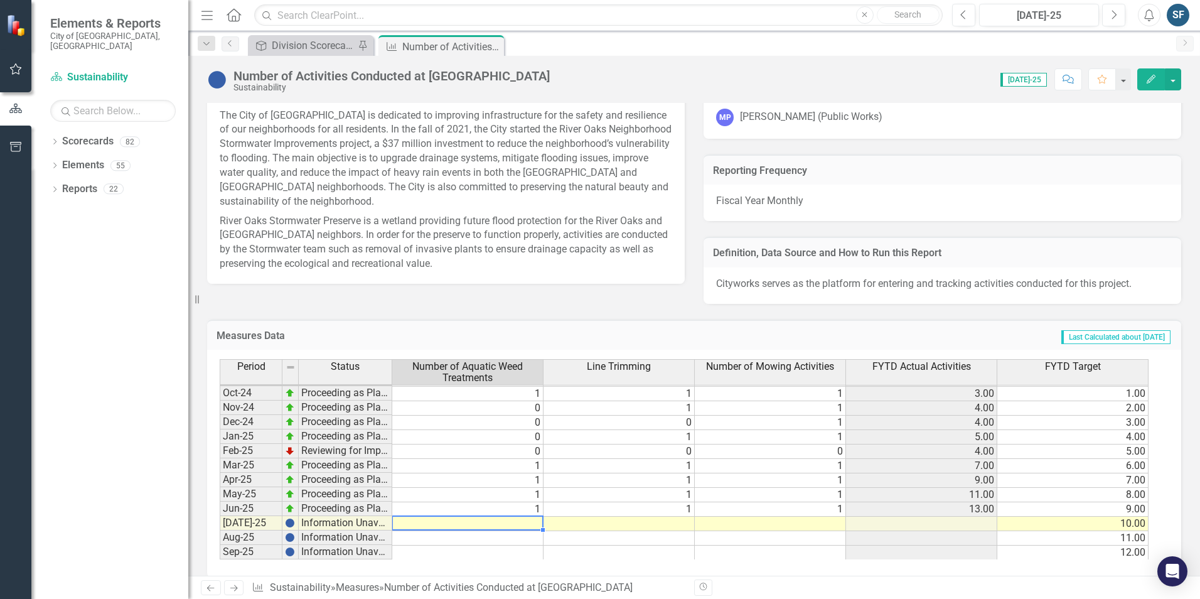
click at [524, 508] on tbody "Sep-23 Information Unavailable Oct-23 Information Unavailable 1.00 Nov-23 Infor…" at bounding box center [684, 379] width 929 height 362
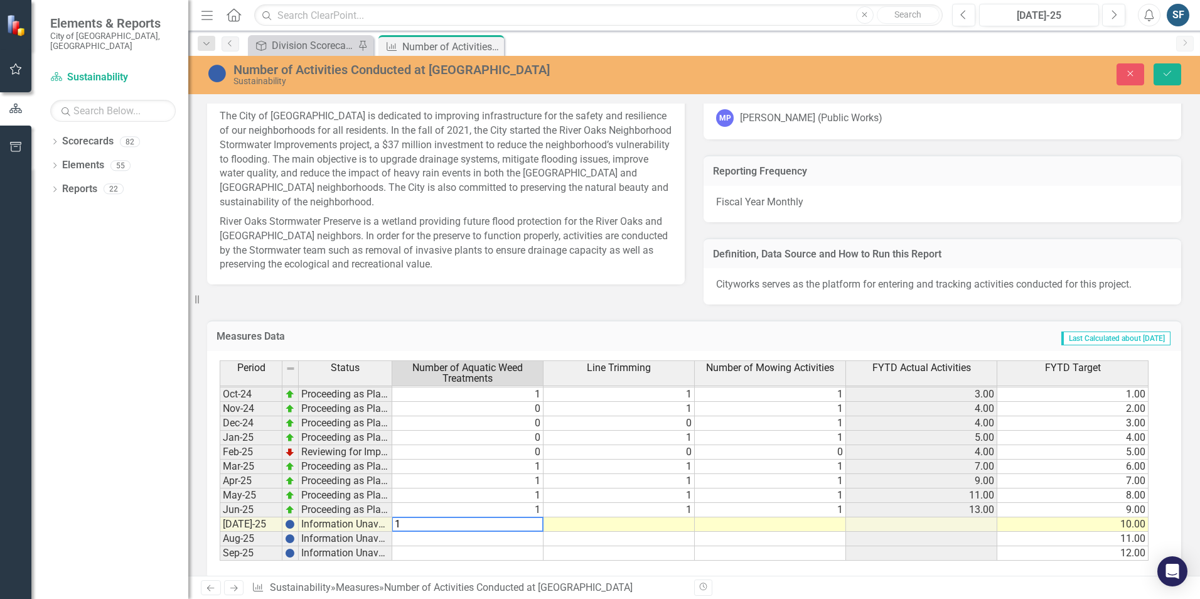
type textarea "1"
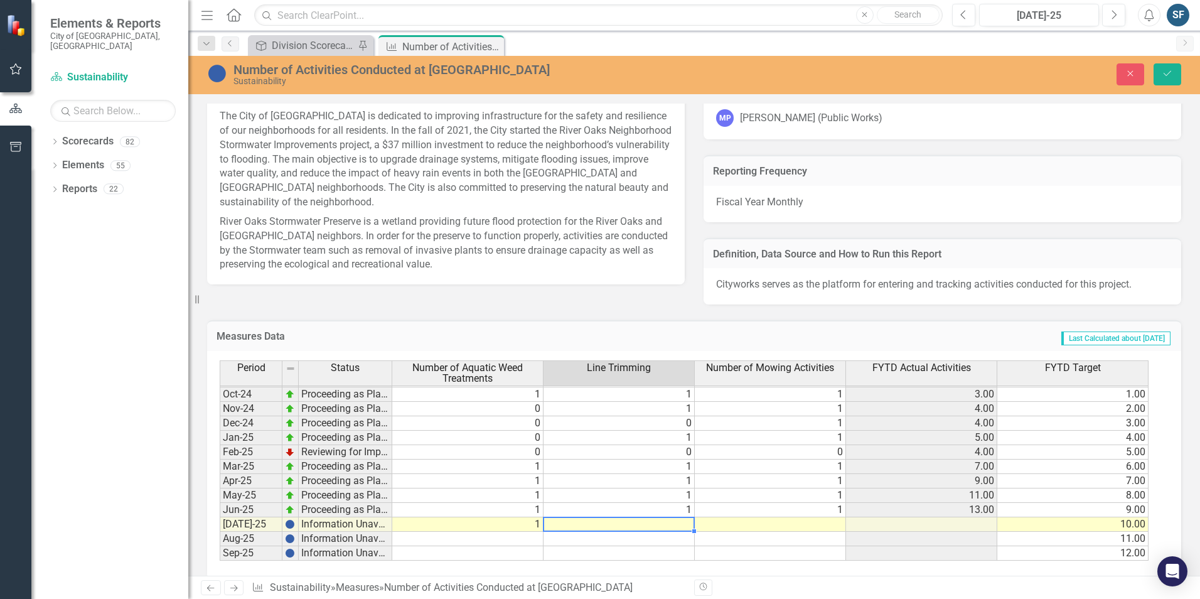
click at [675, 517] on td at bounding box center [619, 524] width 151 height 14
type textarea "1"
click at [829, 517] on td at bounding box center [770, 524] width 151 height 14
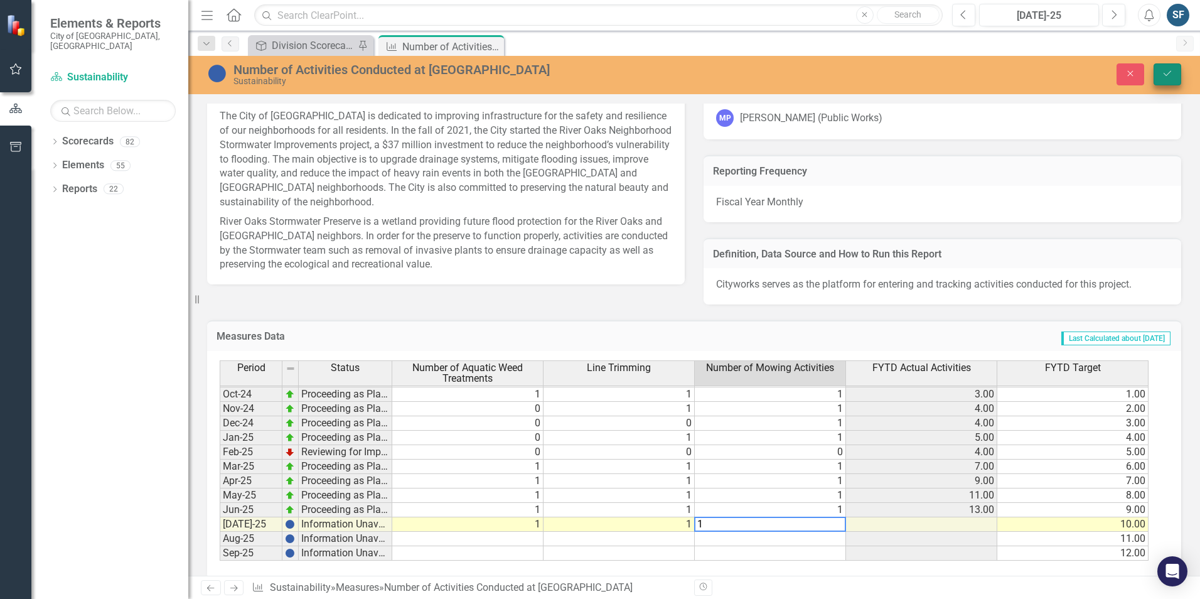
type textarea "1"
click at [1172, 77] on icon "Save" at bounding box center [1167, 73] width 11 height 9
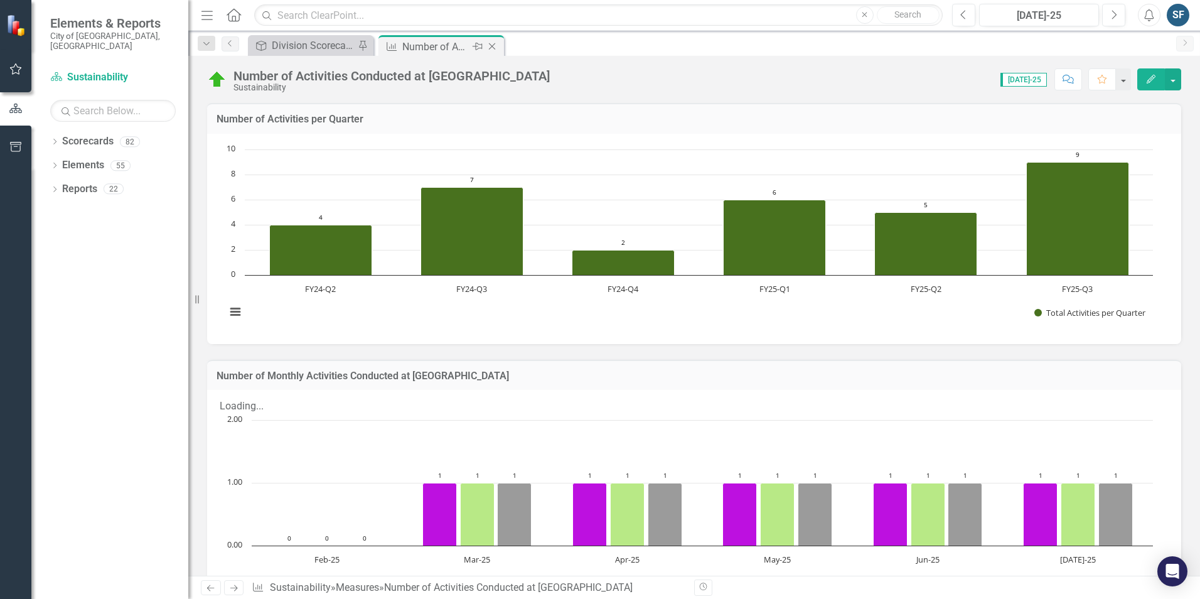
click at [490, 48] on icon "Close" at bounding box center [492, 46] width 13 height 10
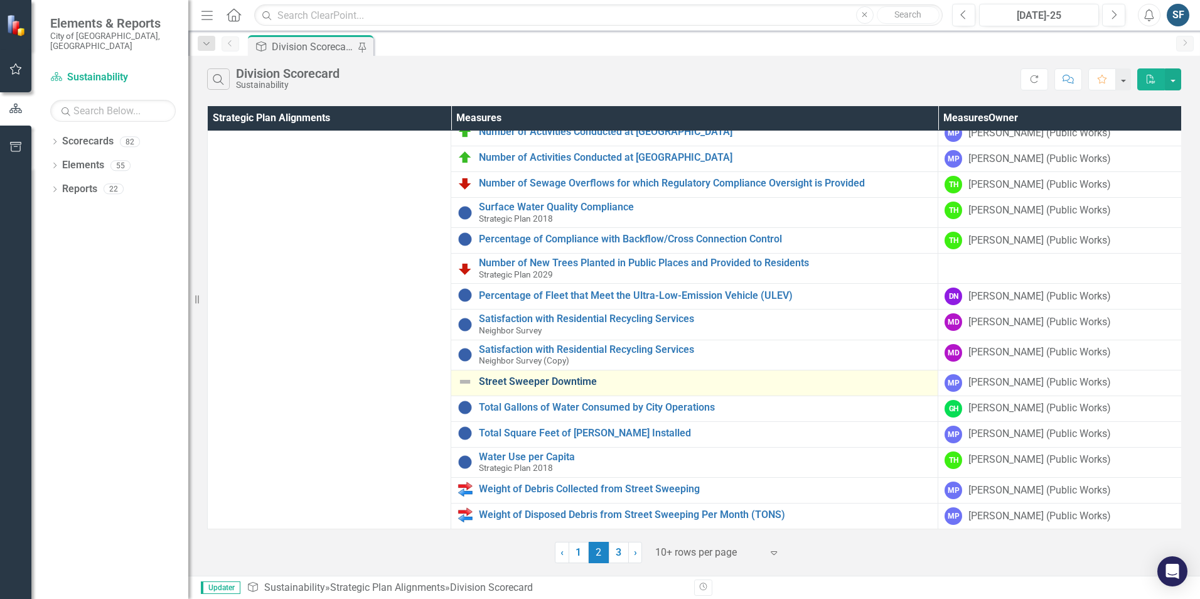
scroll to position [76, 0]
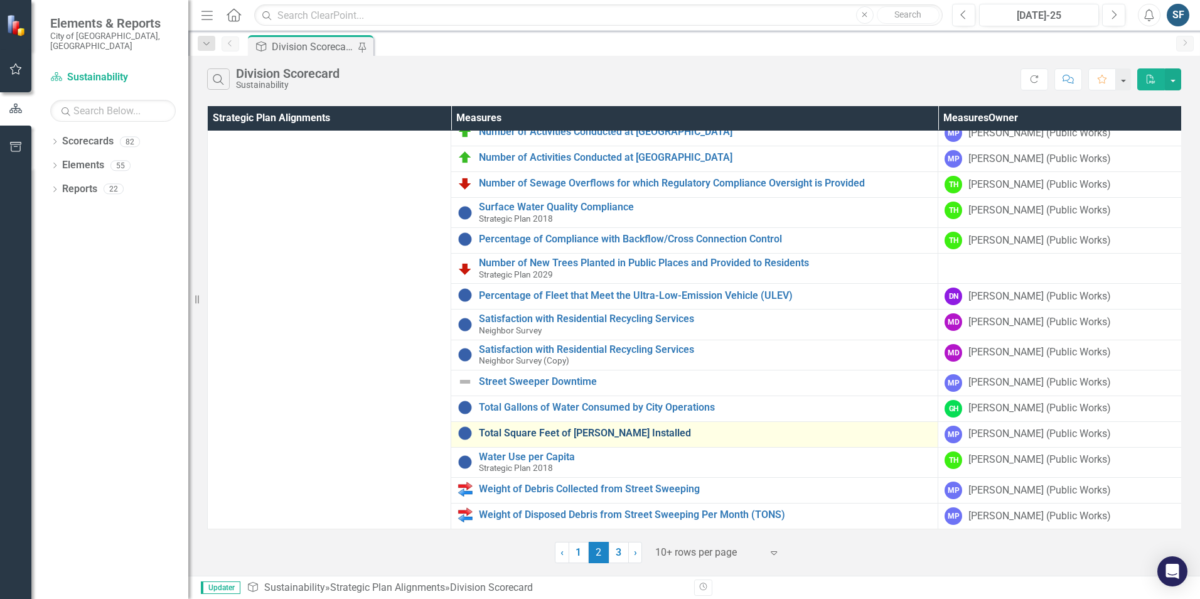
click at [611, 427] on link "Total Square Feet of [PERSON_NAME] Installed" at bounding box center [705, 432] width 453 height 11
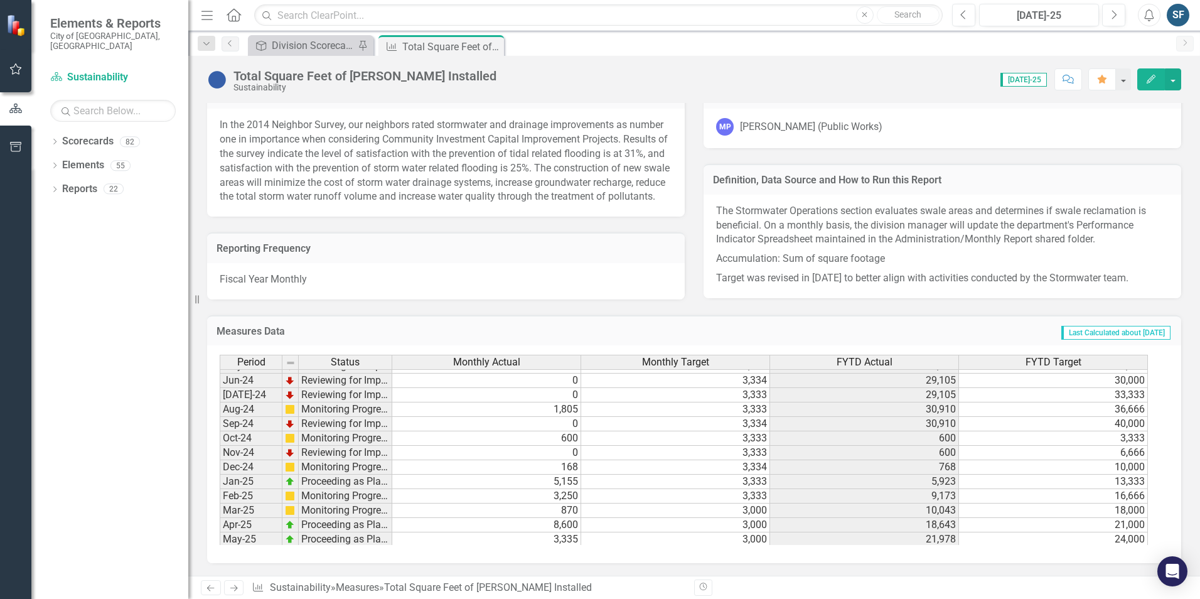
scroll to position [339, 0]
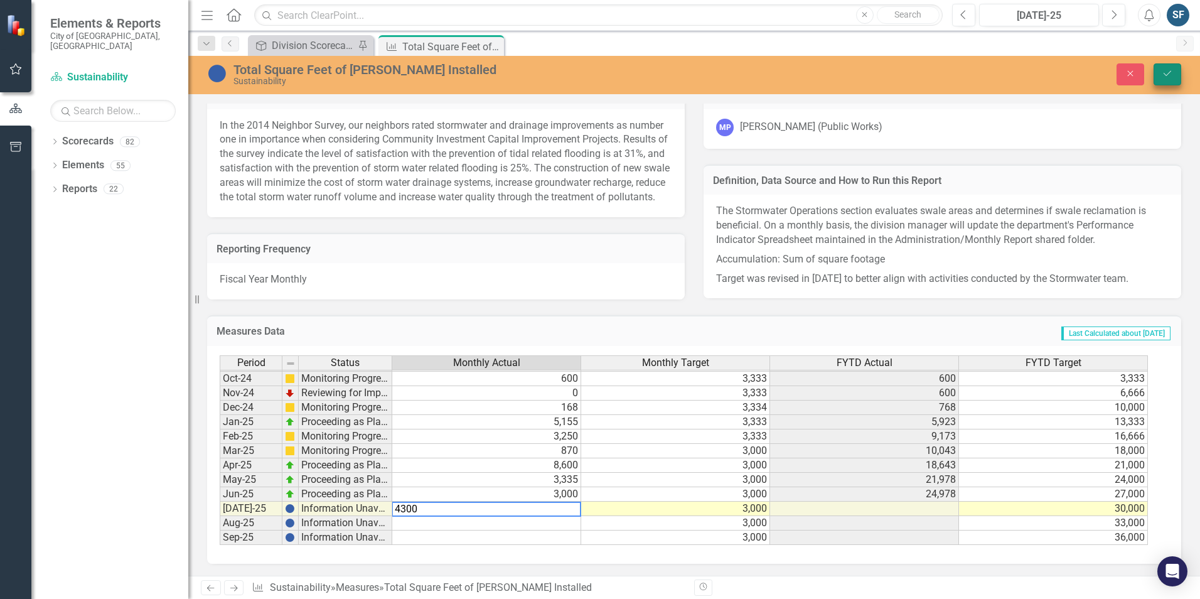
type textarea "4300"
click at [1169, 73] on icon "Save" at bounding box center [1167, 73] width 11 height 9
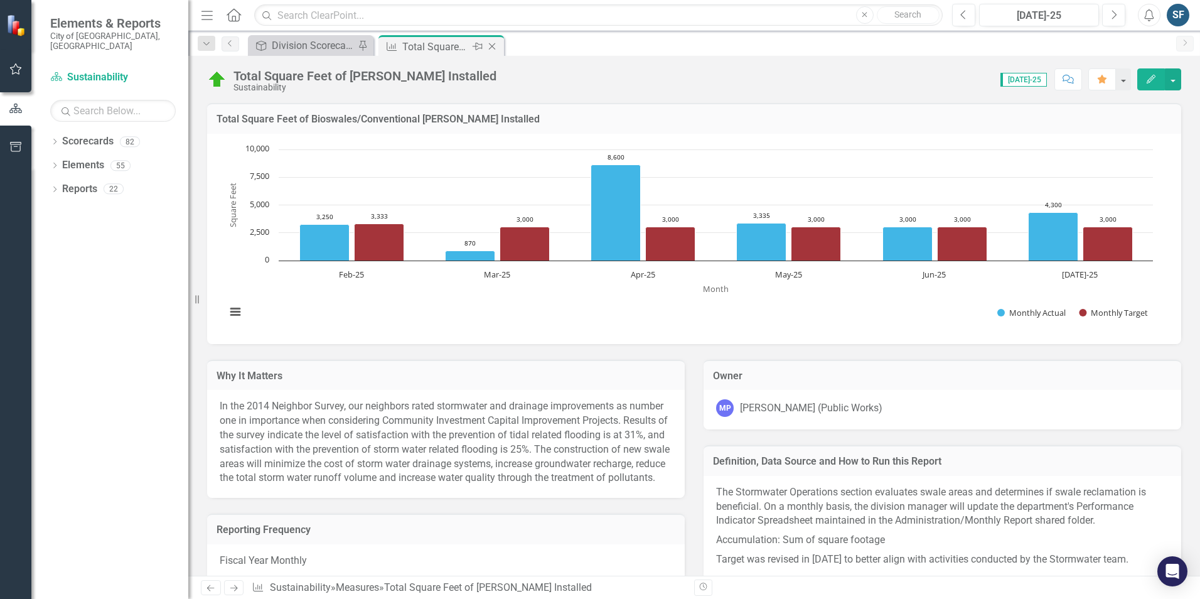
click at [493, 48] on icon at bounding box center [492, 46] width 7 height 7
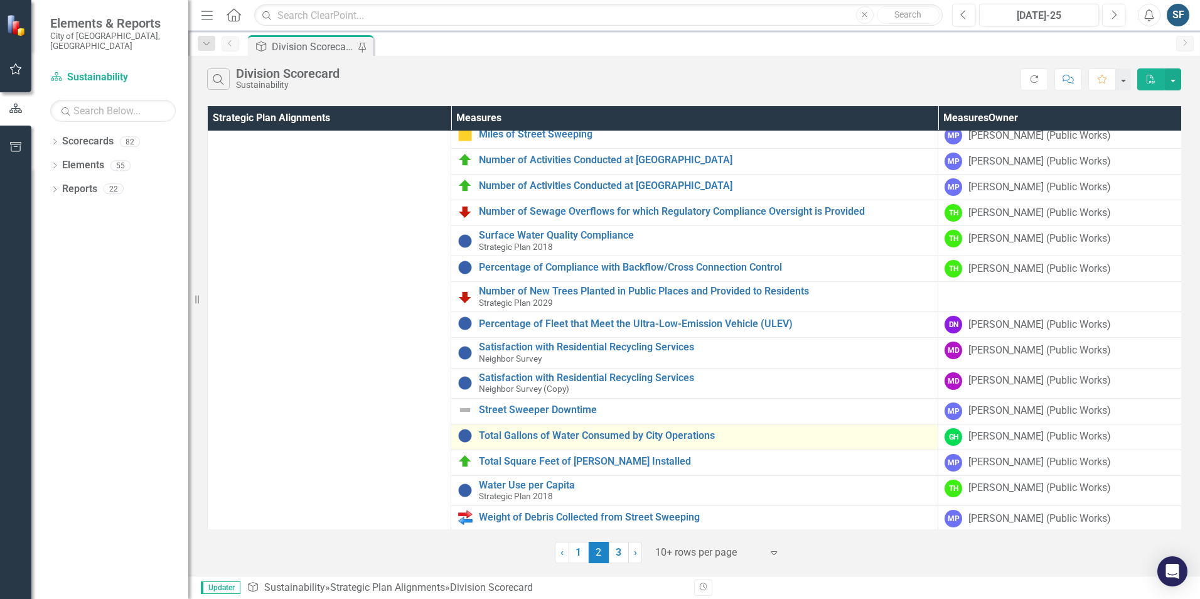
scroll to position [76, 0]
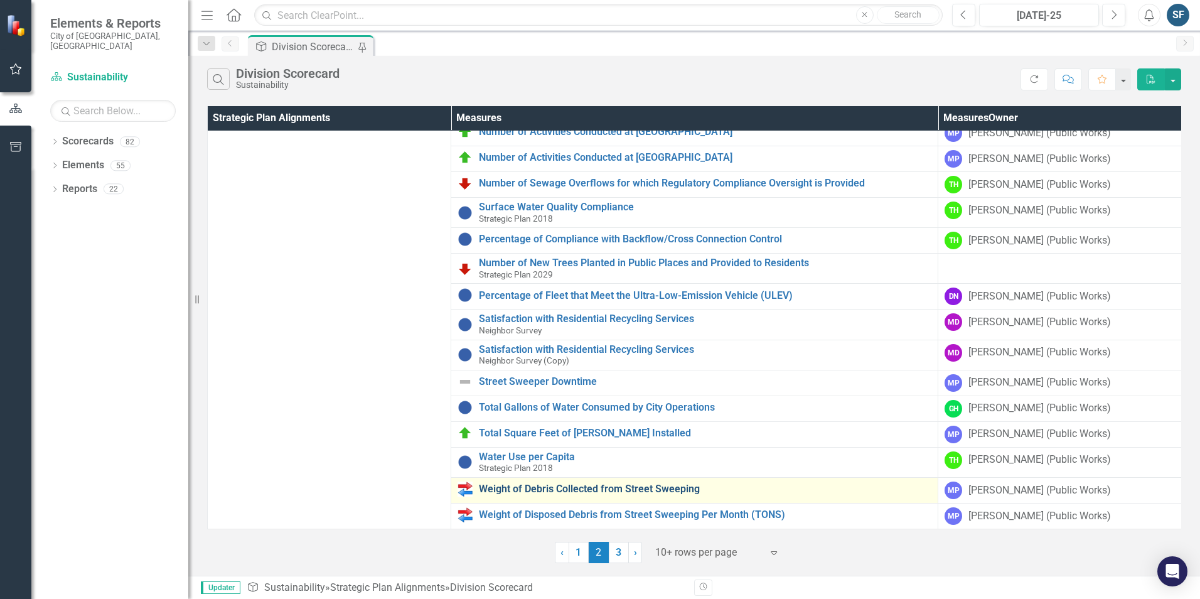
click at [648, 483] on link "Weight of Debris Collected from Street Sweeping" at bounding box center [705, 488] width 453 height 11
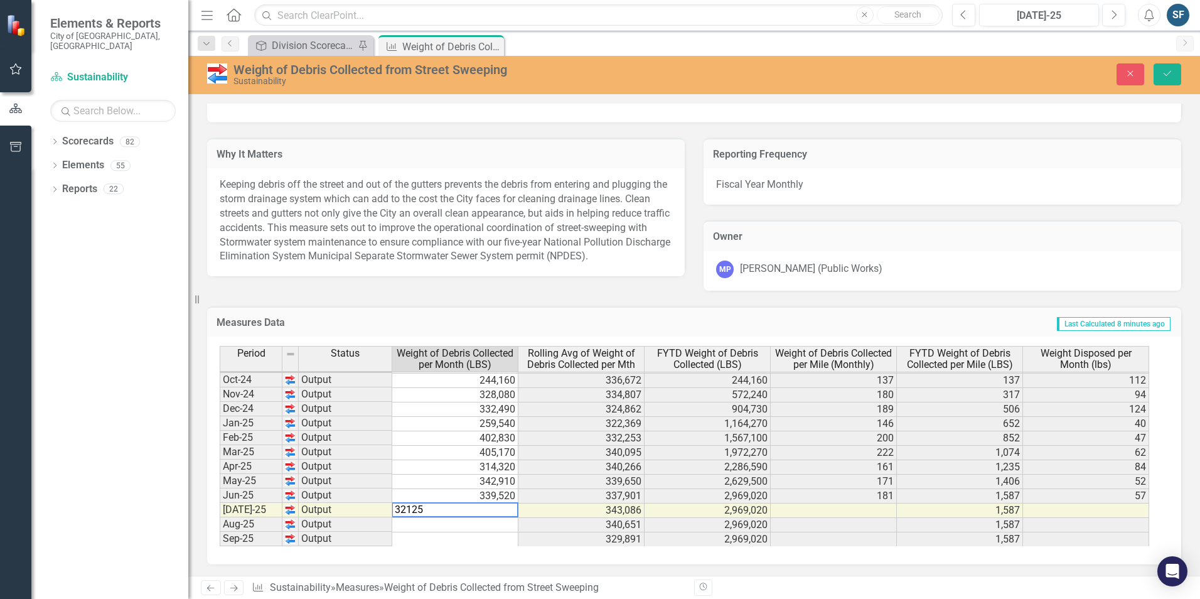
type textarea "321254"
click at [1174, 73] on button "Save" at bounding box center [1168, 74] width 28 height 22
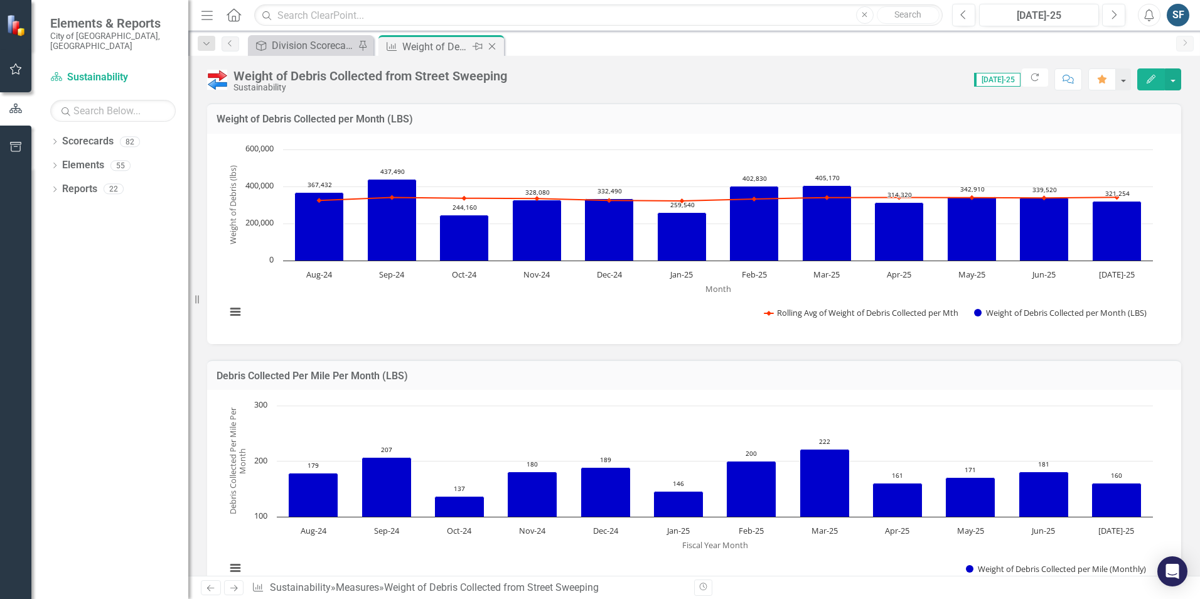
click at [495, 48] on icon "Close" at bounding box center [492, 46] width 13 height 10
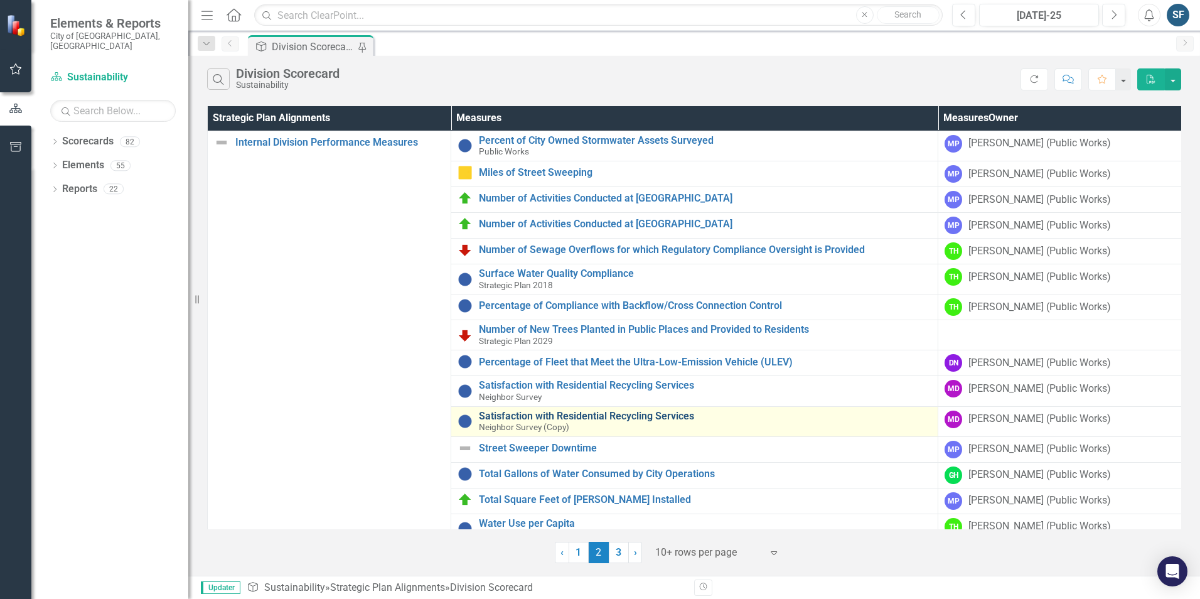
scroll to position [76, 0]
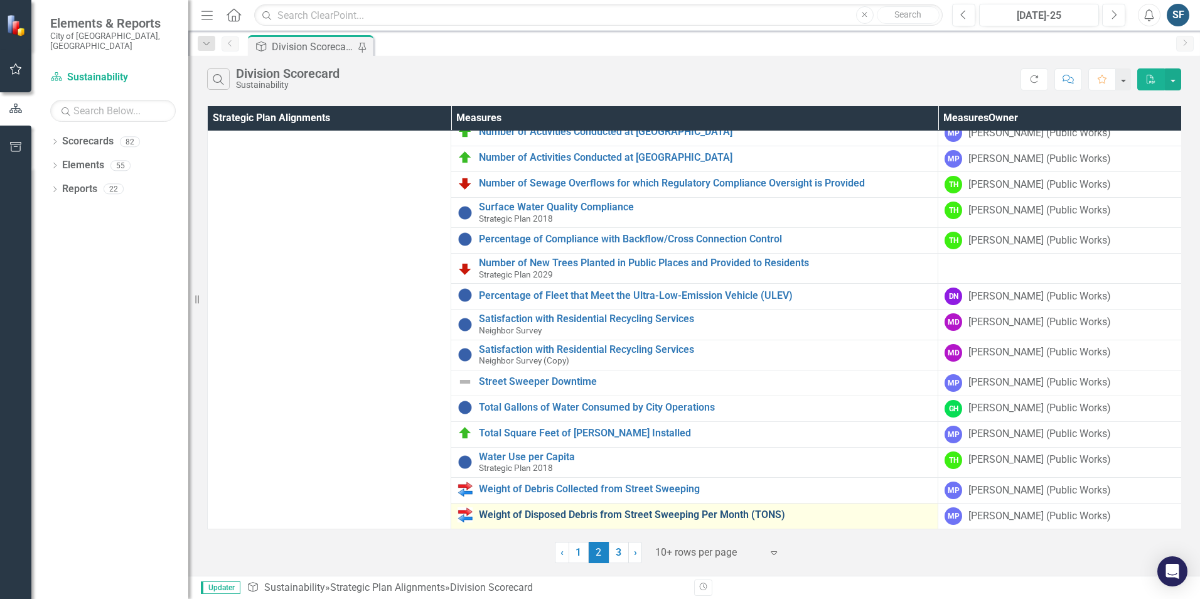
click at [707, 509] on link "Weight of Disposed Debris from Street Sweeping Per Month (TONS)" at bounding box center [705, 514] width 453 height 11
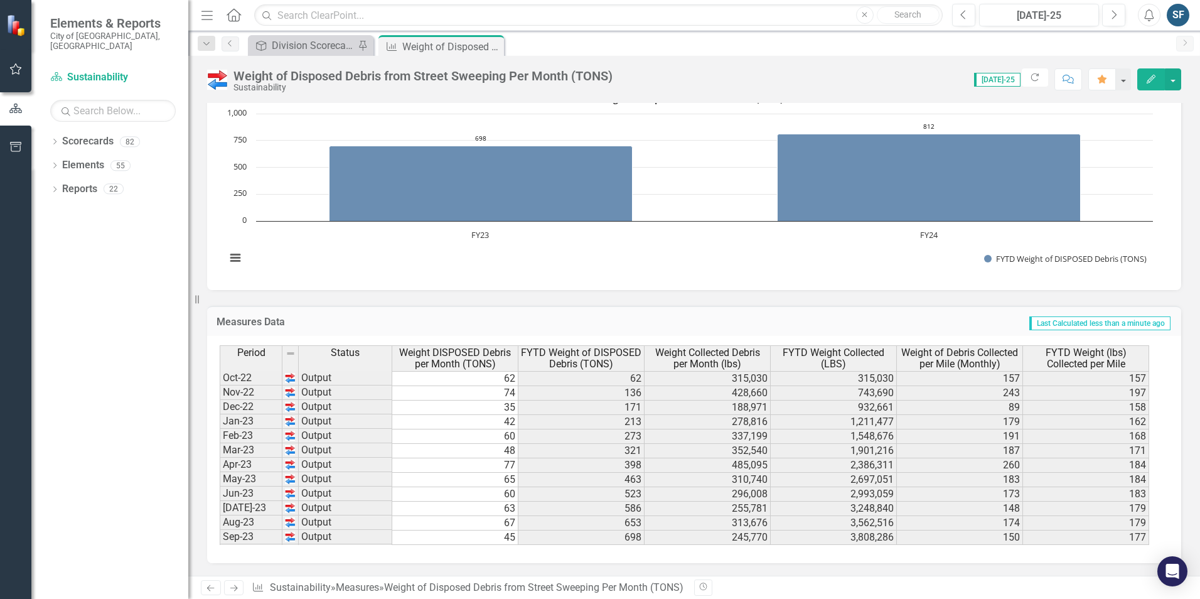
scroll to position [346, 0]
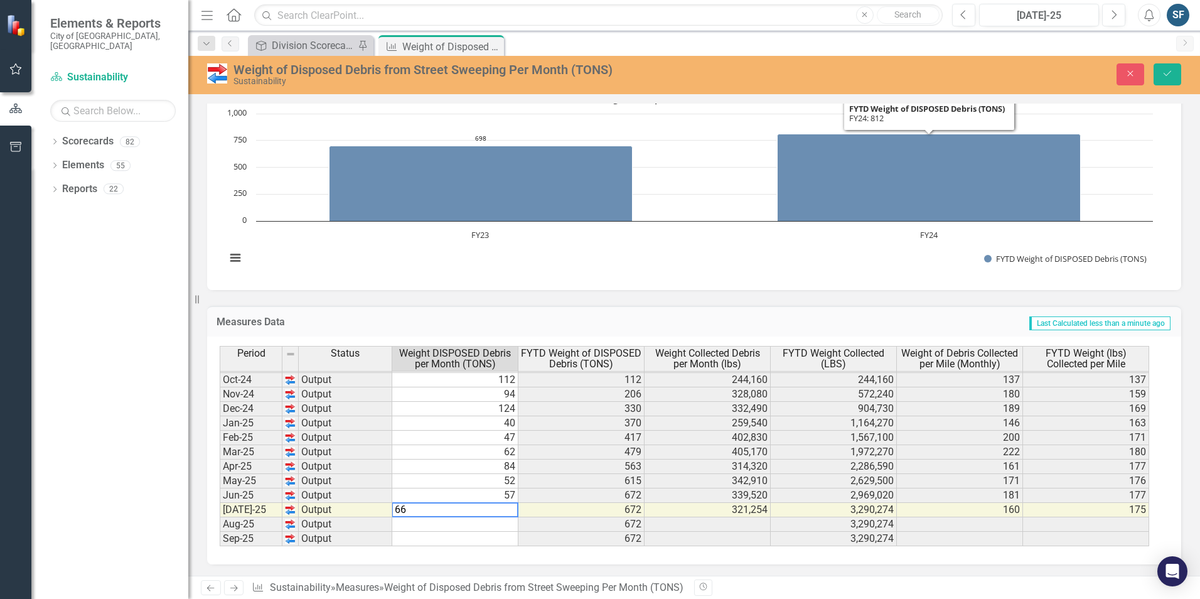
type textarea "66"
click at [1151, 85] on div "Weight of Disposed Debris from Street Sweeping Per Month (TONS) Sustainability …" at bounding box center [694, 74] width 1012 height 24
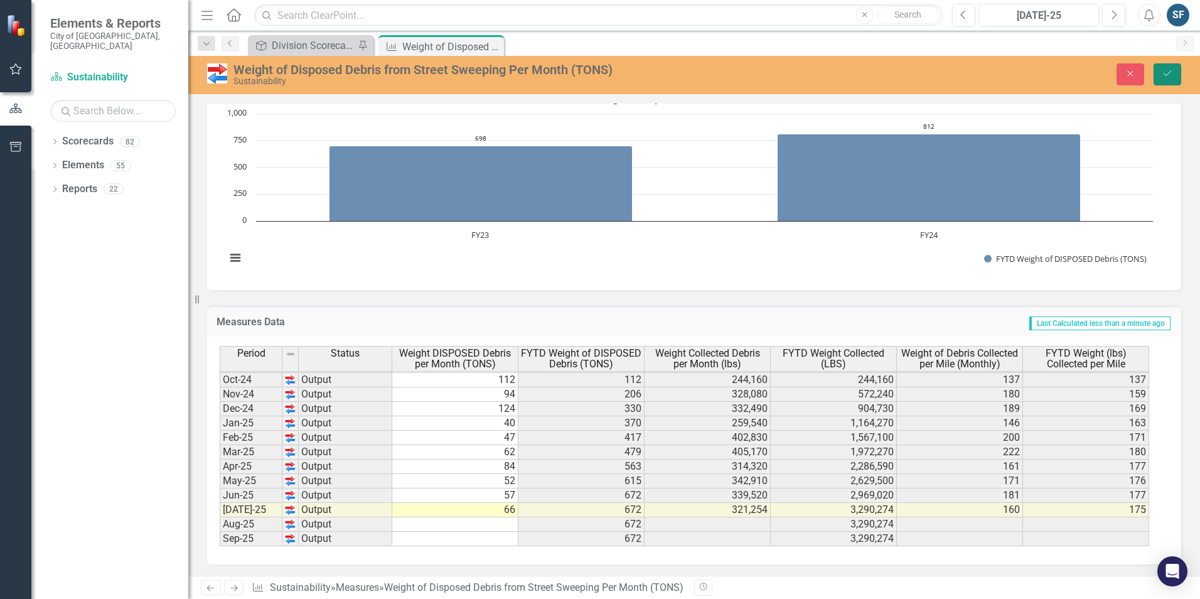
click at [1171, 76] on icon "Save" at bounding box center [1167, 73] width 11 height 9
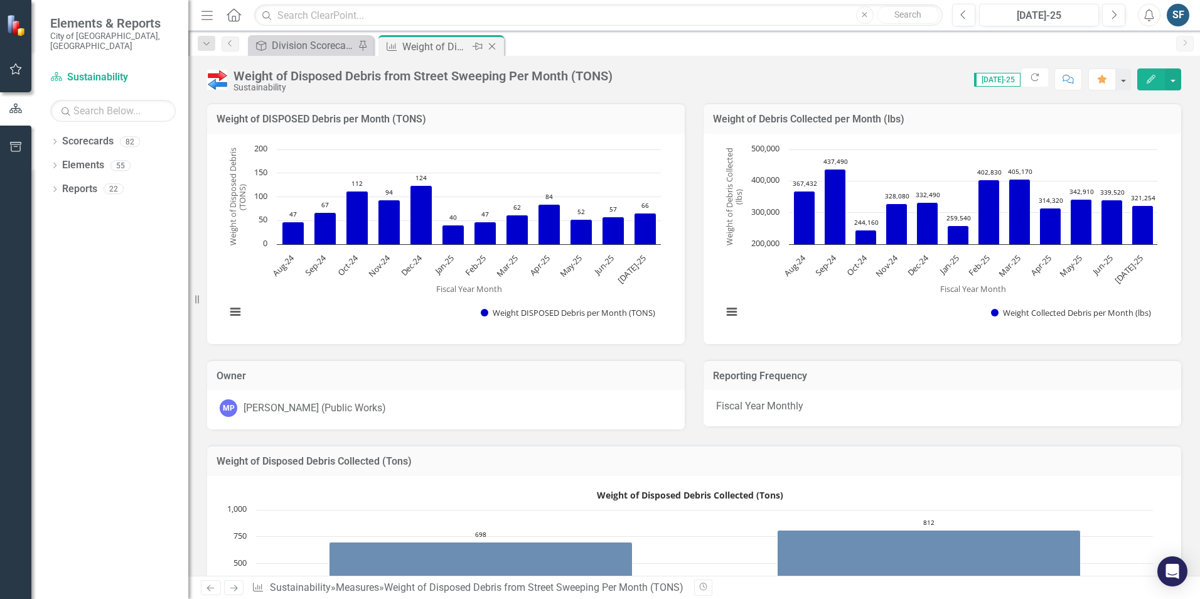
click at [493, 44] on icon "Close" at bounding box center [492, 46] width 13 height 10
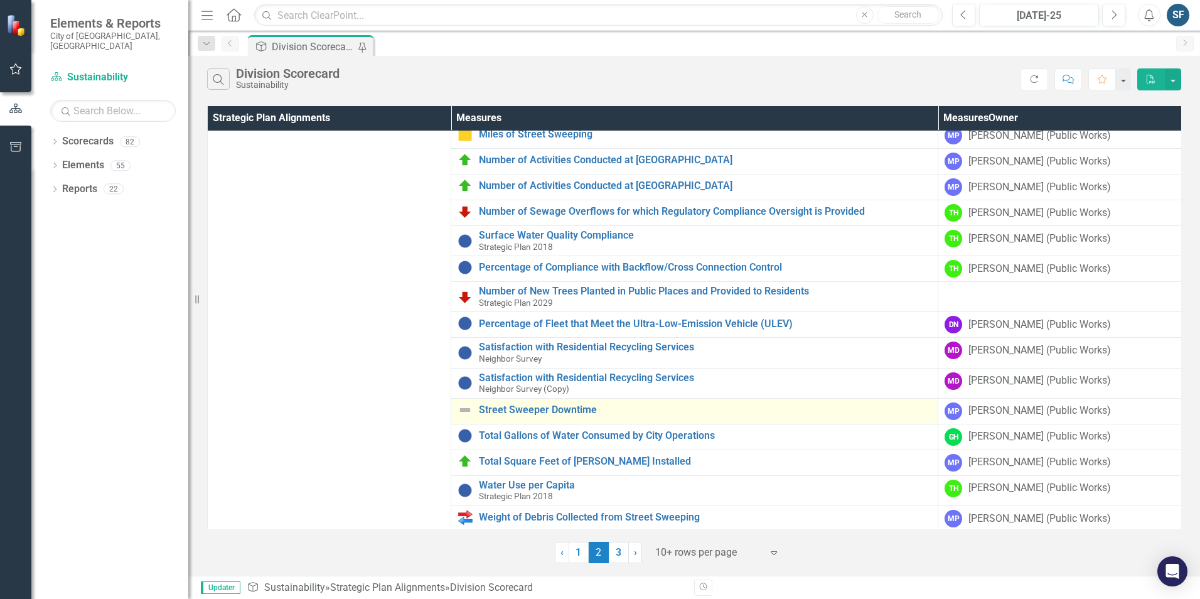
scroll to position [76, 0]
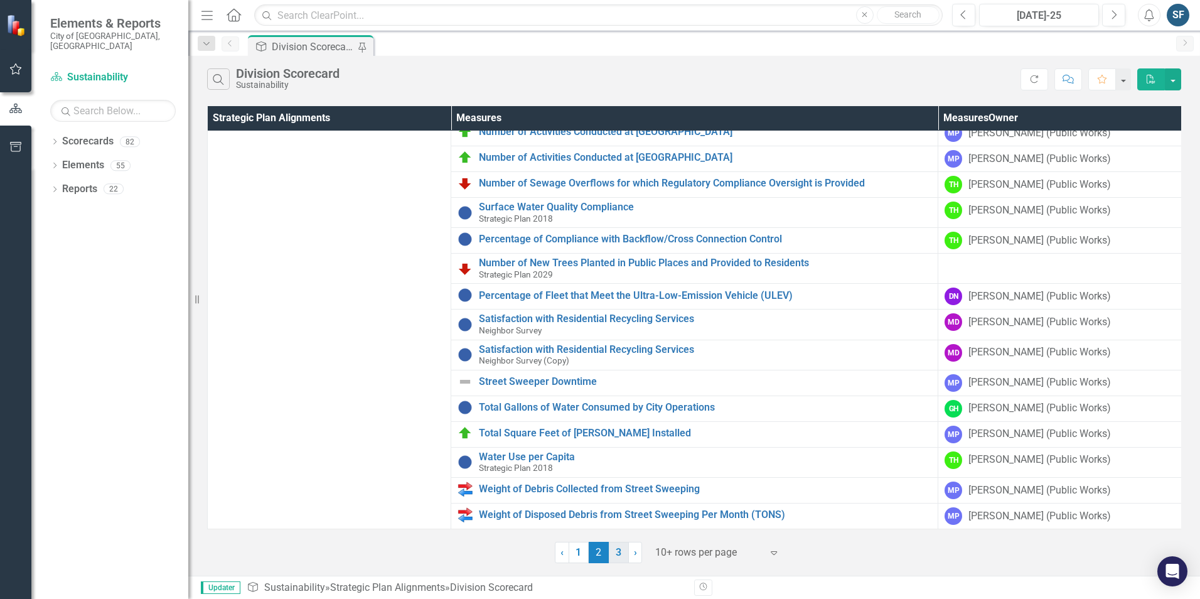
click at [613, 558] on link "3" at bounding box center [619, 552] width 20 height 21
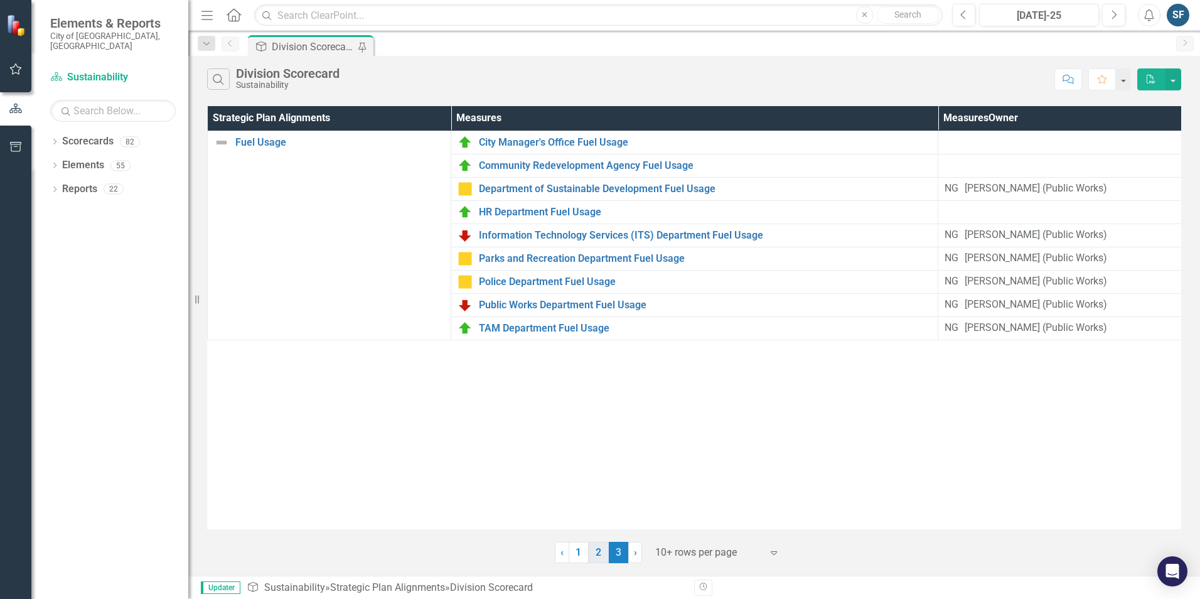
click at [595, 557] on link "2" at bounding box center [599, 552] width 20 height 21
